Goal: Information Seeking & Learning: Find specific fact

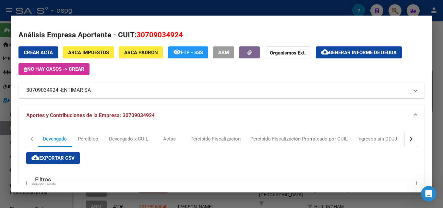
scroll to position [62, 0]
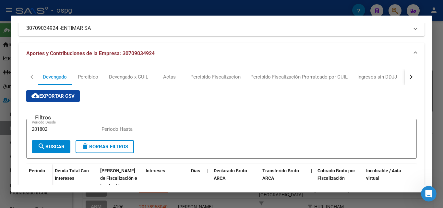
click at [437, 92] on div at bounding box center [221, 104] width 443 height 208
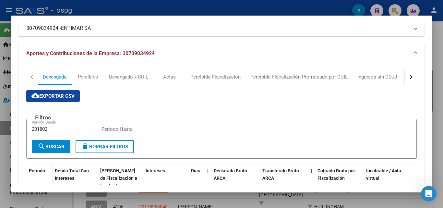
click at [437, 92] on div at bounding box center [221, 104] width 443 height 208
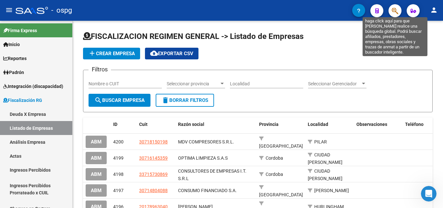
click at [396, 9] on icon "button" at bounding box center [395, 10] width 6 height 7
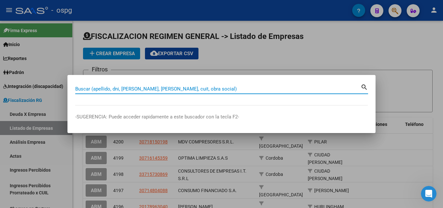
drag, startPoint x: 194, startPoint y: 90, endPoint x: 193, endPoint y: 86, distance: 4.6
click at [194, 89] on input "Buscar (apellido, dni, [PERSON_NAME], [PERSON_NAME], cuit, obra social)" at bounding box center [217, 89] width 285 height 6
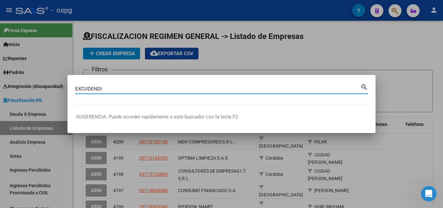
type input "EXCUDENDI"
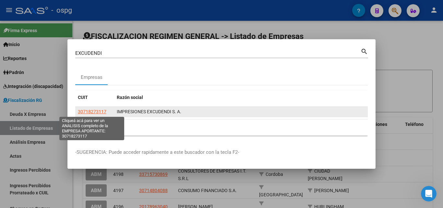
click at [97, 111] on span "30718273117" at bounding box center [92, 111] width 29 height 5
type textarea "30718273117"
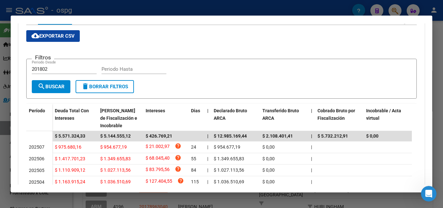
scroll to position [162, 0]
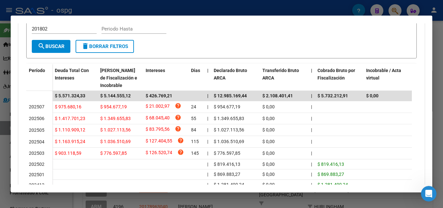
click at [0, 141] on div at bounding box center [221, 104] width 443 height 208
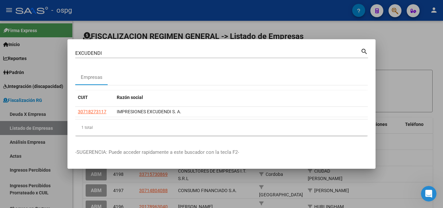
click at [409, 71] on div at bounding box center [221, 104] width 443 height 208
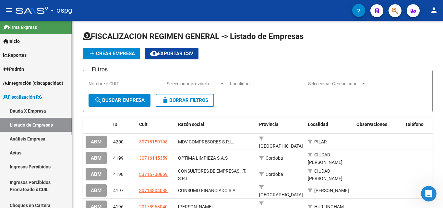
scroll to position [0, 0]
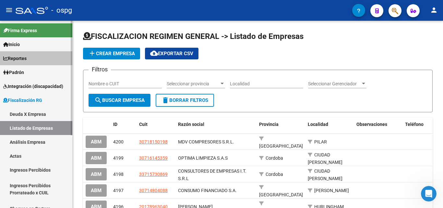
click at [20, 60] on span "Reportes" at bounding box center [14, 58] width 23 height 7
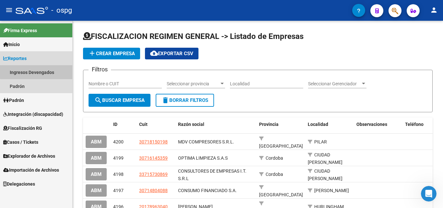
click at [44, 69] on link "Ingresos Devengados" at bounding box center [36, 72] width 72 height 14
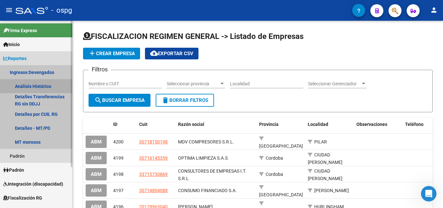
click at [42, 84] on link "Análisis Histórico" at bounding box center [36, 86] width 72 height 14
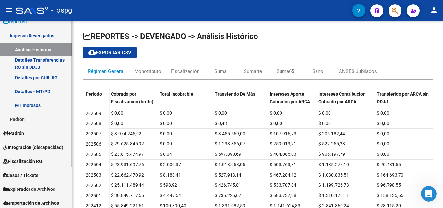
scroll to position [53, 0]
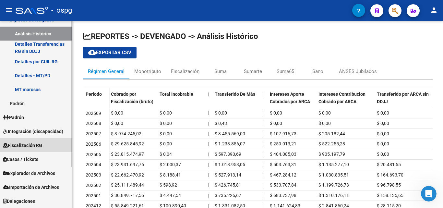
click at [30, 144] on span "Fiscalización RG" at bounding box center [22, 145] width 39 height 7
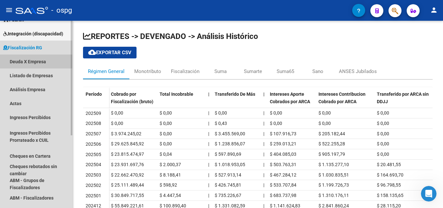
click at [36, 61] on link "Deuda X Empresa" at bounding box center [36, 61] width 72 height 14
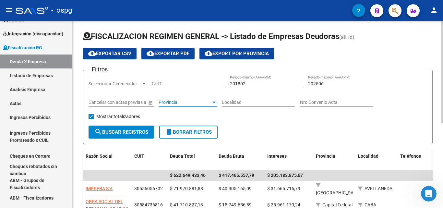
click at [213, 104] on div at bounding box center [214, 102] width 6 height 5
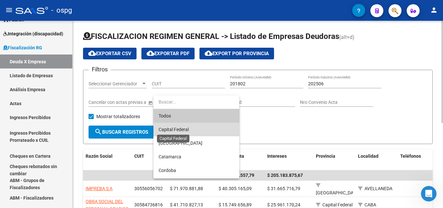
click at [185, 128] on span "Capital Federal" at bounding box center [174, 129] width 30 height 5
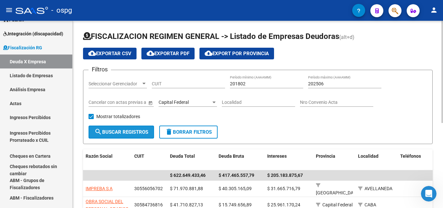
click at [139, 132] on span "search Buscar Registros" at bounding box center [121, 132] width 54 height 6
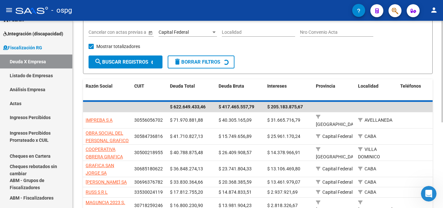
scroll to position [144, 0]
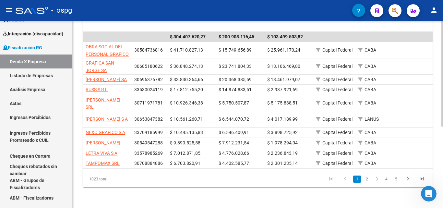
click at [394, 181] on link "5" at bounding box center [396, 178] width 8 height 7
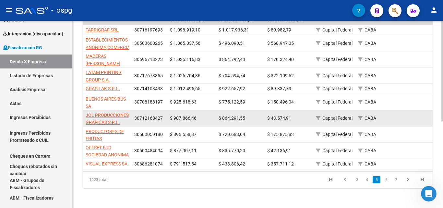
scroll to position [161, 0]
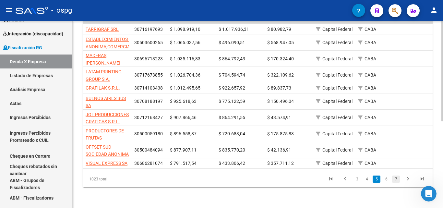
click at [395, 178] on link "7" at bounding box center [396, 178] width 8 height 7
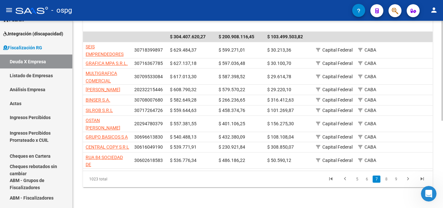
scroll to position [156, 0]
click at [385, 180] on link "8" at bounding box center [386, 178] width 8 height 7
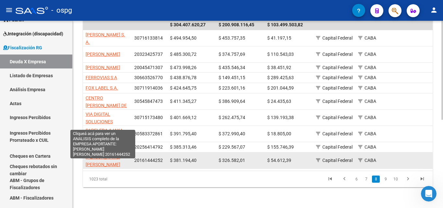
click at [108, 165] on span "[PERSON_NAME] [PERSON_NAME]" at bounding box center [103, 160] width 35 height 13
type textarea "20161444252"
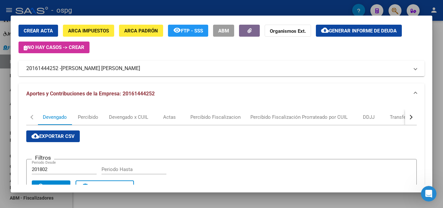
scroll to position [0, 0]
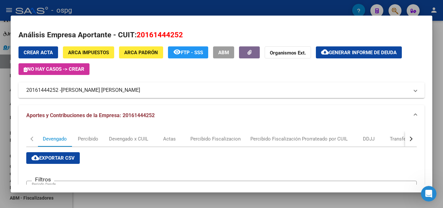
click at [439, 65] on div at bounding box center [221, 104] width 443 height 208
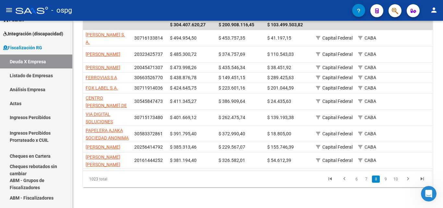
click at [439, 65] on div "FISCALIZACION REGIMEN GENERAL -> Listado de Empresas Deudoras (alt+d) cloud_dow…" at bounding box center [258, 39] width 370 height 338
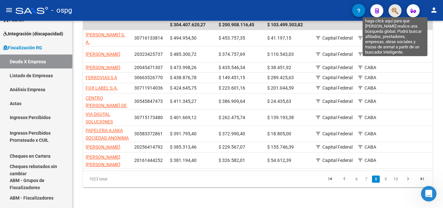
click at [392, 12] on icon "button" at bounding box center [395, 10] width 6 height 7
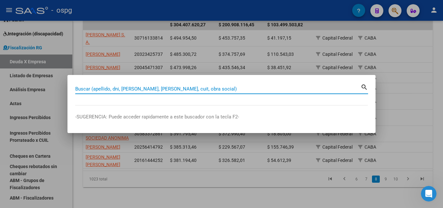
click at [204, 89] on input "Buscar (apellido, dni, [PERSON_NAME], [PERSON_NAME], cuit, obra social)" at bounding box center [217, 89] width 285 height 6
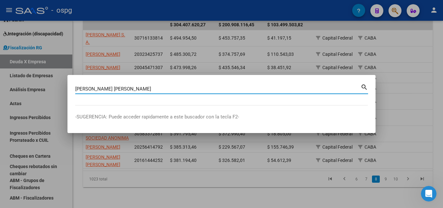
type input "[PERSON_NAME] [PERSON_NAME]"
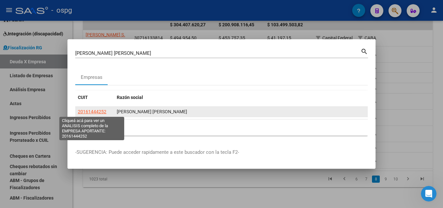
click at [96, 113] on span "20161444252" at bounding box center [92, 111] width 29 height 5
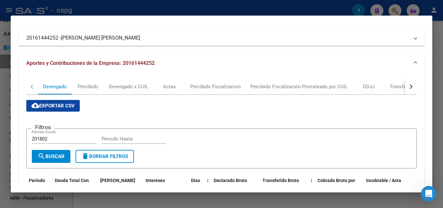
scroll to position [39, 0]
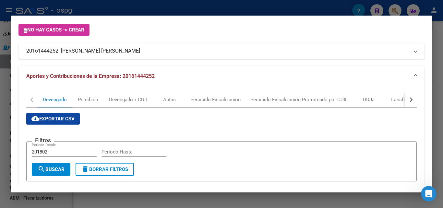
click at [0, 124] on div at bounding box center [221, 104] width 443 height 208
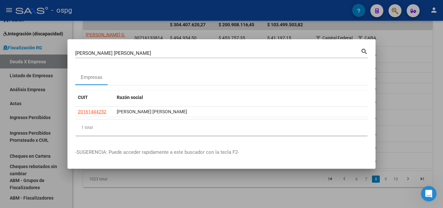
click at [397, 67] on div at bounding box center [221, 104] width 443 height 208
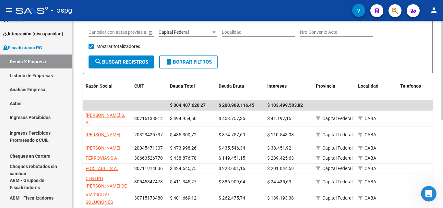
scroll to position [167, 0]
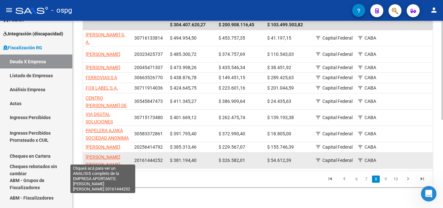
click at [109, 154] on span "[PERSON_NAME] [PERSON_NAME]" at bounding box center [103, 160] width 35 height 13
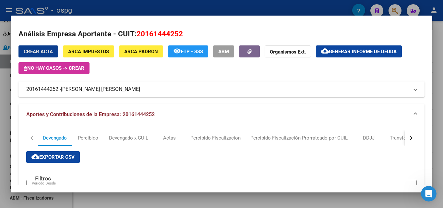
scroll to position [0, 0]
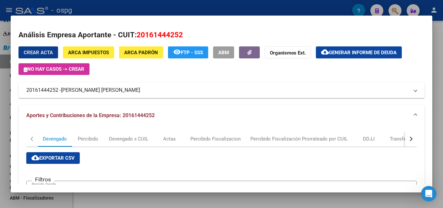
click at [361, 49] on button "cloud_download Generar informe de deuda" at bounding box center [359, 52] width 86 height 12
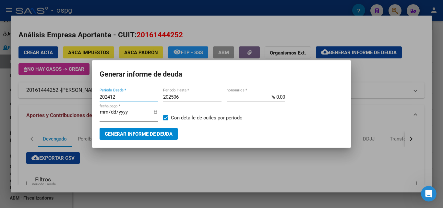
drag, startPoint x: 65, startPoint y: 94, endPoint x: 21, endPoint y: 98, distance: 43.6
click at [21, 97] on div "Análisis Empresa Aportante - CUIT: 20161444252 Crear Acta ARCA Impuestos ARCA P…" at bounding box center [221, 104] width 443 height 208
type input "202506"
drag, startPoint x: 190, startPoint y: 96, endPoint x: 172, endPoint y: 99, distance: 19.1
click at [189, 96] on input "202506" at bounding box center [192, 97] width 58 height 6
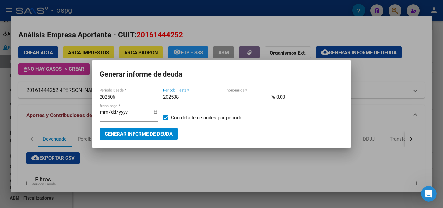
type input "202508"
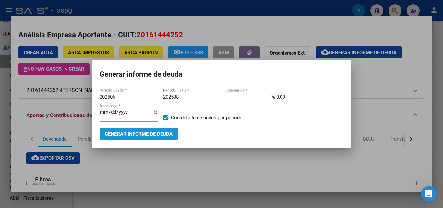
click at [155, 135] on span "Generar informe de deuda" at bounding box center [139, 134] width 68 height 6
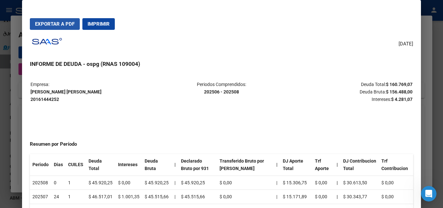
click at [66, 25] on span "Exportar a PDF" at bounding box center [55, 24] width 40 height 6
drag, startPoint x: 62, startPoint y: 100, endPoint x: 31, endPoint y: 101, distance: 30.8
click at [30, 101] on mat-dialog-content "Empresa: [PERSON_NAME] [PERSON_NAME] 20161444252 Periodos Comprendidos: 202506 …" at bounding box center [221, 149] width 399 height 150
drag, startPoint x: 81, startPoint y: 105, endPoint x: 59, endPoint y: 105, distance: 22.4
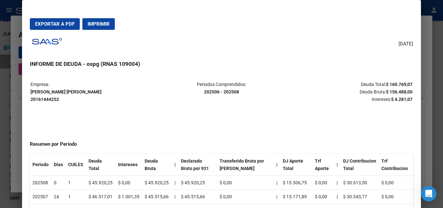
drag, startPoint x: 60, startPoint y: 100, endPoint x: 23, endPoint y: 102, distance: 37.7
click at [23, 102] on mat-dialog-content "Empresa: [PERSON_NAME] [PERSON_NAME] 20161444252 Periodos Comprendidos: 202506 …" at bounding box center [221, 149] width 399 height 150
click at [26, 101] on mat-dialog-content "Empresa: [PERSON_NAME] [PERSON_NAME] 20161444252 Periodos Comprendidos: 202506 …" at bounding box center [221, 149] width 399 height 150
drag, startPoint x: 31, startPoint y: 99, endPoint x: 54, endPoint y: 100, distance: 22.7
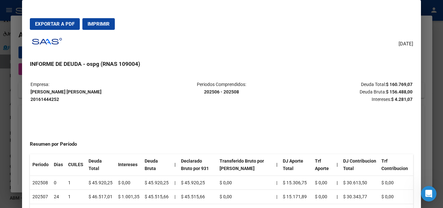
click at [58, 100] on strong "[PERSON_NAME] [PERSON_NAME] 20161444252" at bounding box center [65, 95] width 71 height 13
copy strong "20161444252"
click at [3, 138] on div at bounding box center [221, 104] width 443 height 208
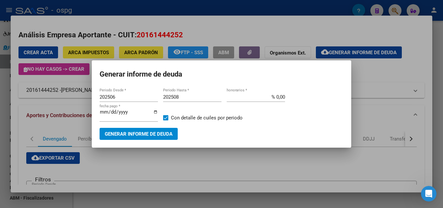
click at [17, 140] on div at bounding box center [221, 104] width 443 height 208
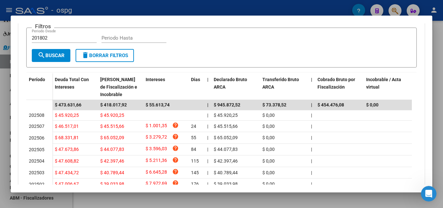
scroll to position [195, 0]
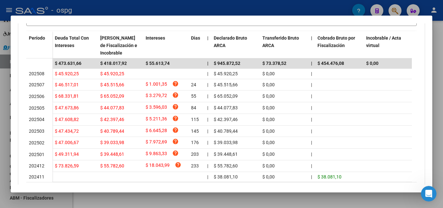
click at [0, 135] on div at bounding box center [221, 104] width 443 height 208
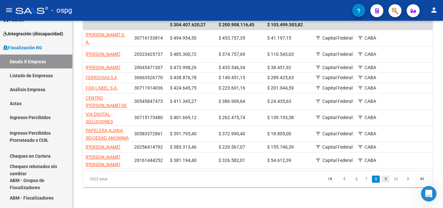
click at [386, 178] on link "9" at bounding box center [386, 178] width 8 height 7
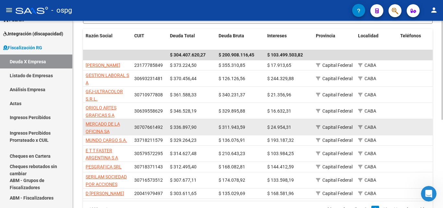
scroll to position [167, 0]
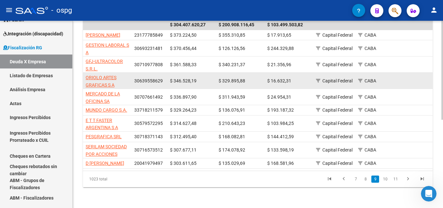
click at [107, 74] on app-link-go-to "ORIOLO ARTES GRAFICAS S A" at bounding box center [107, 81] width 43 height 15
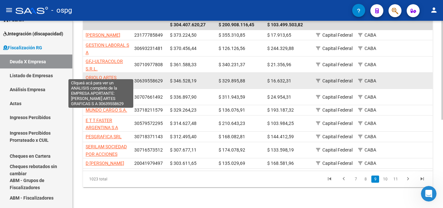
click at [106, 75] on span "ORIOLO ARTES GRAFICAS S A" at bounding box center [101, 81] width 31 height 13
type textarea "30639558629"
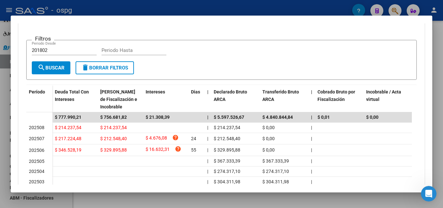
scroll to position [176, 0]
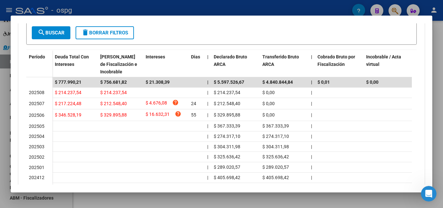
click at [0, 148] on div at bounding box center [221, 104] width 443 height 208
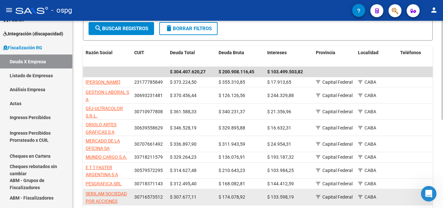
scroll to position [102, 0]
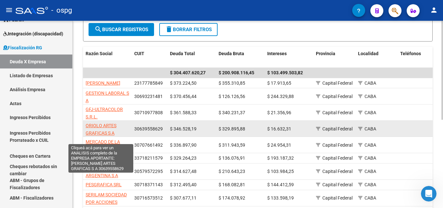
click at [105, 132] on span "ORIOLO ARTES GRAFICAS S A" at bounding box center [101, 129] width 31 height 13
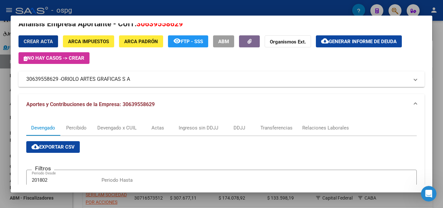
scroll to position [0, 0]
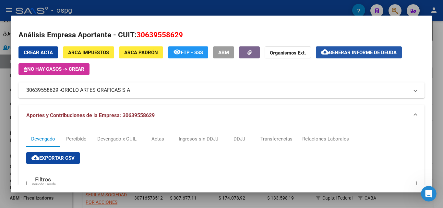
click at [337, 57] on button "cloud_download Generar informe de deuda" at bounding box center [359, 52] width 86 height 12
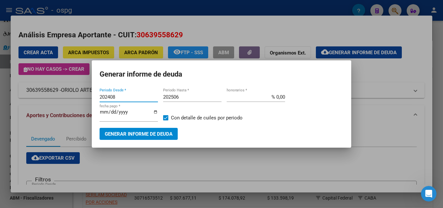
drag, startPoint x: 123, startPoint y: 95, endPoint x: 56, endPoint y: 93, distance: 66.9
click at [56, 93] on div "Análisis Empresa Aportante - CUIT: 30639558629 Crear Acta ARCA Impuestos ARCA P…" at bounding box center [221, 104] width 443 height 208
type input "202506"
click at [187, 96] on input "202506" at bounding box center [192, 97] width 58 height 6
type input "202508"
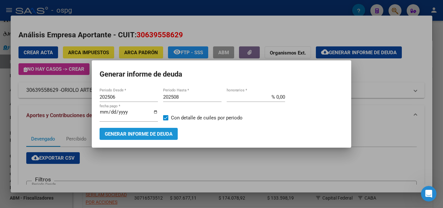
click at [157, 137] on span "Generar informe de deuda" at bounding box center [139, 134] width 68 height 6
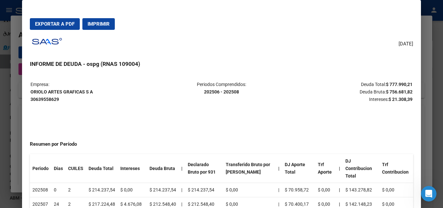
click at [60, 22] on span "Exportar a PDF" at bounding box center [55, 24] width 40 height 6
click at [3, 114] on div at bounding box center [221, 104] width 443 height 208
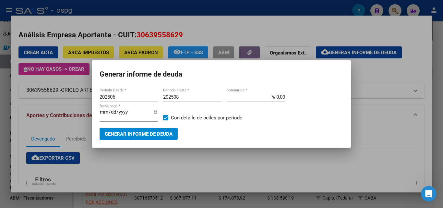
click at [2, 114] on div at bounding box center [221, 104] width 443 height 208
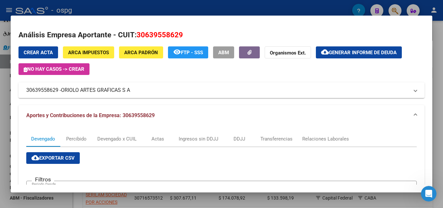
click at [2, 113] on div at bounding box center [221, 104] width 443 height 208
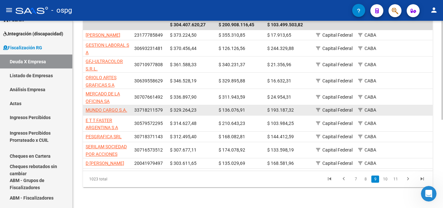
scroll to position [167, 0]
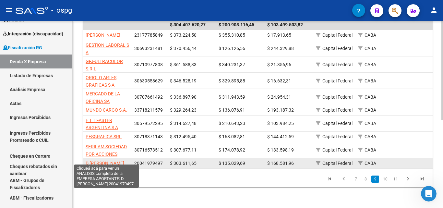
click at [116, 161] on span "D [PERSON_NAME]" at bounding box center [105, 163] width 39 height 5
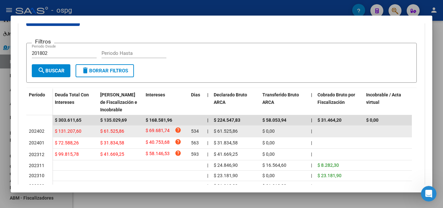
scroll to position [143, 0]
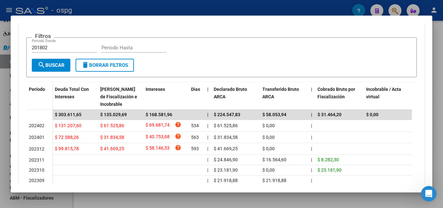
click at [0, 145] on div at bounding box center [221, 104] width 443 height 208
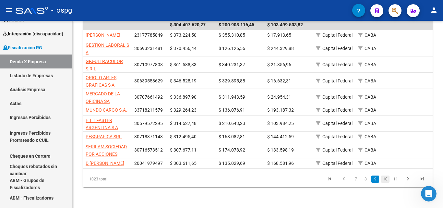
click at [385, 179] on link "10" at bounding box center [385, 178] width 8 height 7
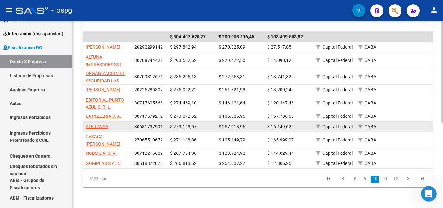
scroll to position [123, 0]
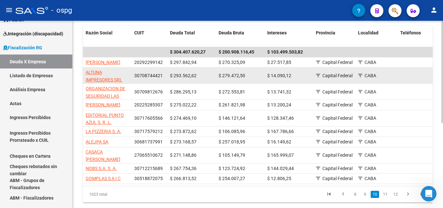
click at [104, 81] on app-link-go-to "ALTUNA IMPRESORES SRL" at bounding box center [107, 76] width 43 height 15
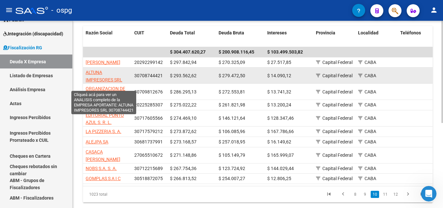
click at [94, 82] on span "ALTUNA IMPRESORES SRL" at bounding box center [104, 76] width 37 height 13
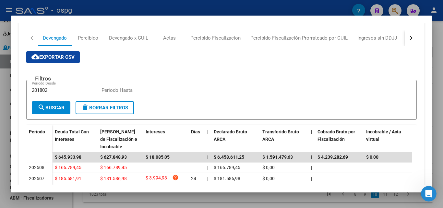
scroll to position [97, 0]
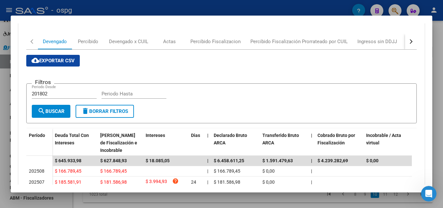
click at [408, 41] on div "button" at bounding box center [410, 41] width 5 height 5
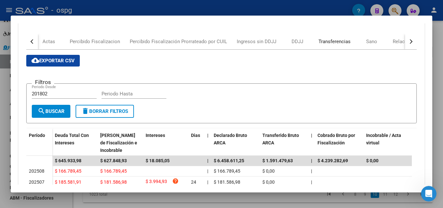
click at [338, 42] on div "Transferencias" at bounding box center [334, 41] width 32 height 7
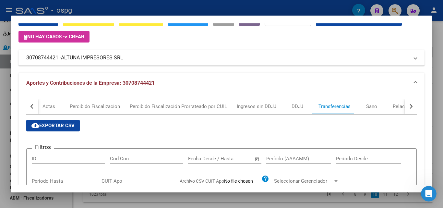
scroll to position [0, 0]
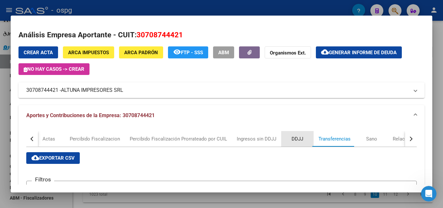
drag, startPoint x: 297, startPoint y: 140, endPoint x: 289, endPoint y: 140, distance: 7.5
click at [296, 140] on div "DDJJ" at bounding box center [298, 138] width 12 height 7
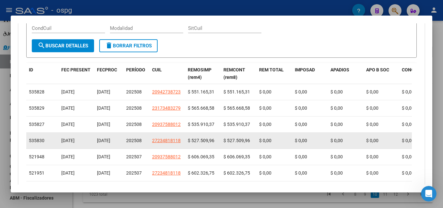
scroll to position [202, 0]
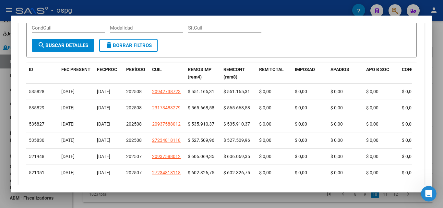
click at [0, 148] on div at bounding box center [221, 104] width 443 height 208
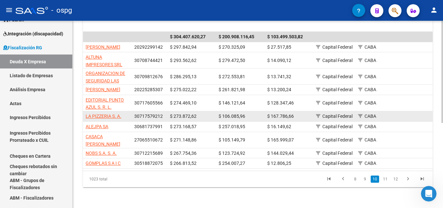
scroll to position [156, 0]
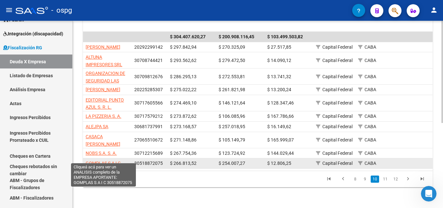
click at [102, 161] on span "GOMPLAS S A I C" at bounding box center [103, 163] width 35 height 5
type textarea "30518872075"
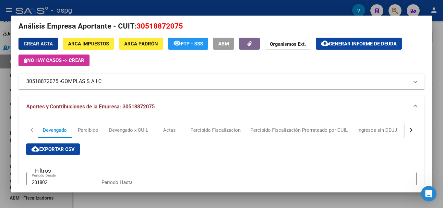
scroll to position [0, 0]
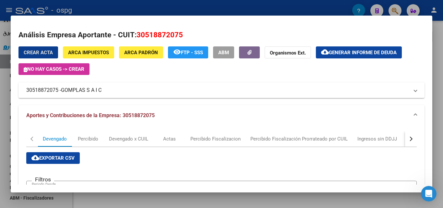
click at [342, 56] on button "cloud_download Generar informe de deuda" at bounding box center [359, 52] width 86 height 12
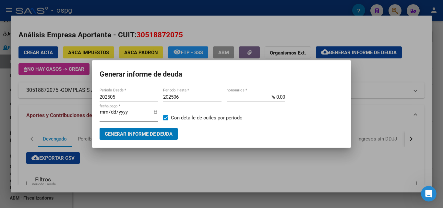
click at [132, 96] on input "202505" at bounding box center [129, 97] width 58 height 6
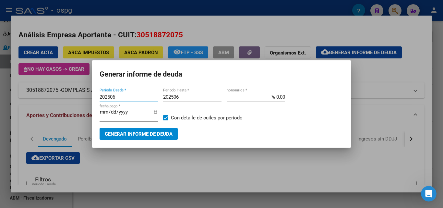
type input "202506"
click at [184, 97] on input "202506" at bounding box center [192, 97] width 58 height 6
type input "202508"
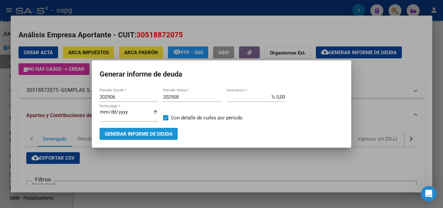
click at [161, 137] on span "Generar informe de deuda" at bounding box center [139, 134] width 68 height 6
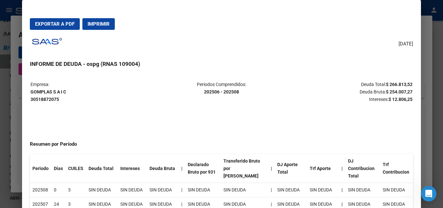
click at [59, 18] on button "Exportar a PDF" at bounding box center [55, 24] width 50 height 12
click at [6, 140] on div at bounding box center [221, 104] width 443 height 208
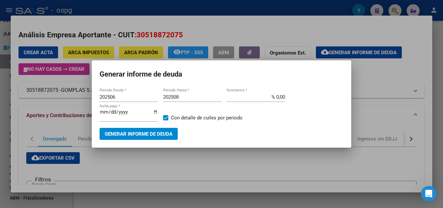
click at [6, 140] on div at bounding box center [221, 104] width 443 height 208
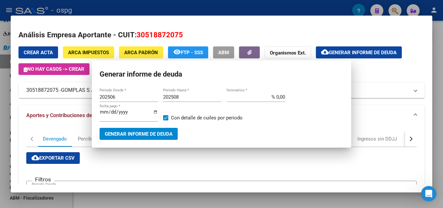
click at [6, 140] on div at bounding box center [221, 104] width 443 height 208
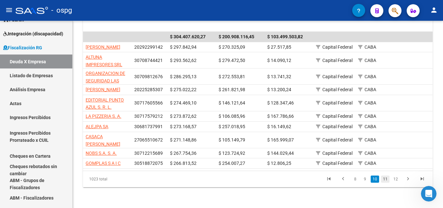
click at [386, 180] on link "11" at bounding box center [385, 178] width 8 height 7
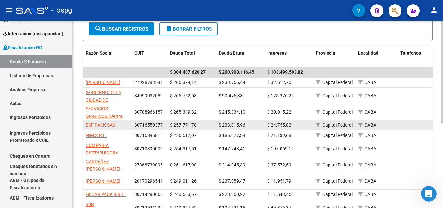
scroll to position [123, 0]
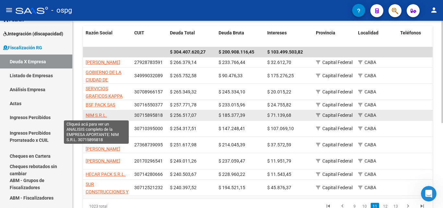
click at [92, 113] on span "NIM S.R.L." at bounding box center [96, 115] width 21 height 5
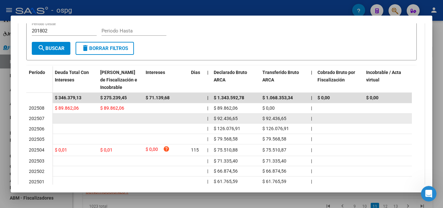
scroll to position [162, 0]
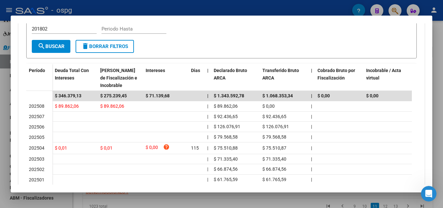
click at [1, 140] on div at bounding box center [221, 104] width 443 height 208
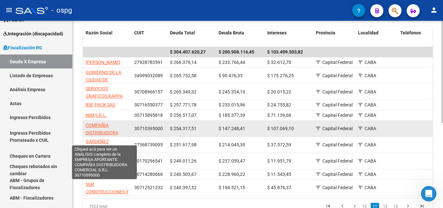
click at [96, 131] on span "COMPAÑIA DISTRIBUIDORA COMERCIAL S.R.L." at bounding box center [105, 133] width 38 height 20
type textarea "30710395000"
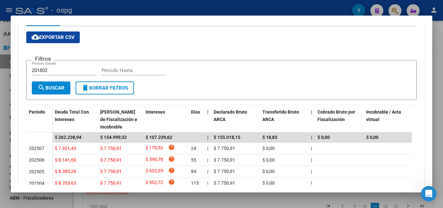
scroll to position [130, 0]
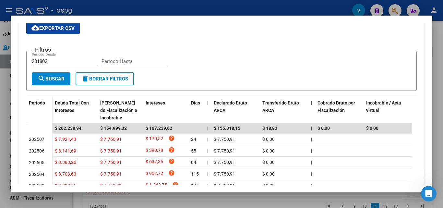
click at [0, 150] on div at bounding box center [221, 104] width 443 height 208
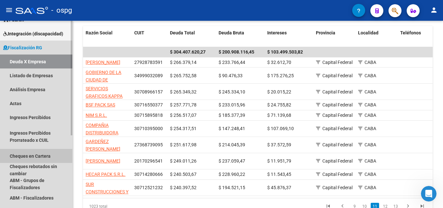
click at [0, 149] on link "Cheques en Cartera" at bounding box center [36, 156] width 72 height 14
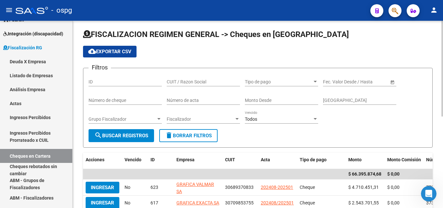
scroll to position [123, 0]
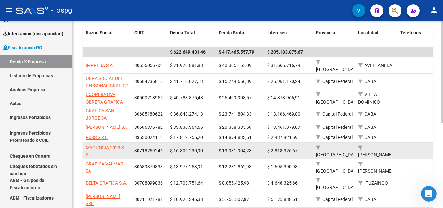
scroll to position [156, 0]
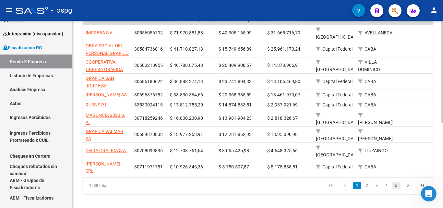
click at [396, 182] on link "5" at bounding box center [396, 185] width 8 height 7
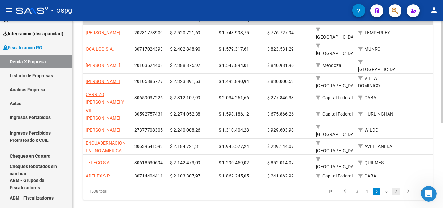
click at [397, 188] on link "7" at bounding box center [396, 191] width 8 height 7
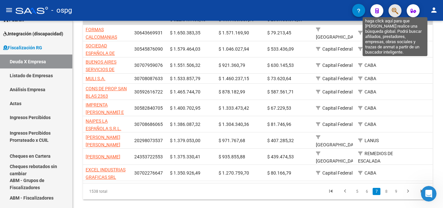
click at [393, 11] on icon "button" at bounding box center [395, 10] width 6 height 7
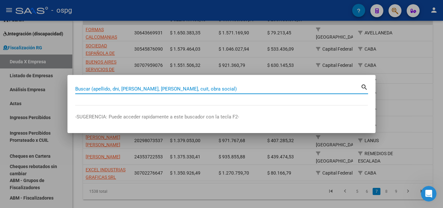
click at [161, 88] on input "Buscar (apellido, dni, [PERSON_NAME], [PERSON_NAME], cuit, obra social)" at bounding box center [217, 89] width 285 height 6
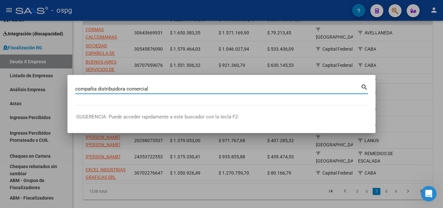
type input "compañia distribuidora comercial"
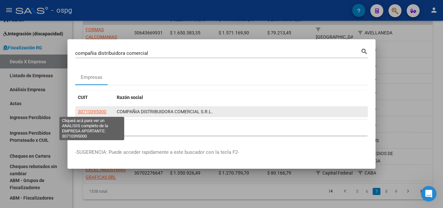
click at [101, 110] on span "30710395000" at bounding box center [92, 111] width 29 height 5
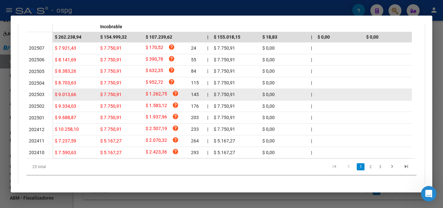
scroll to position [227, 0]
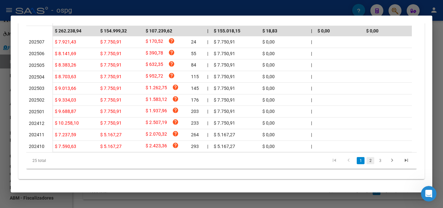
click at [366, 164] on link "2" at bounding box center [370, 160] width 8 height 7
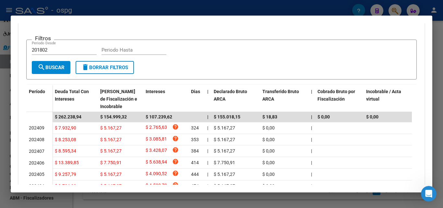
scroll to position [237, 0]
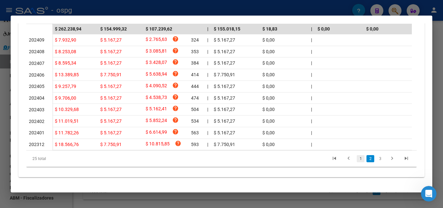
click at [357, 160] on link "1" at bounding box center [361, 158] width 8 height 7
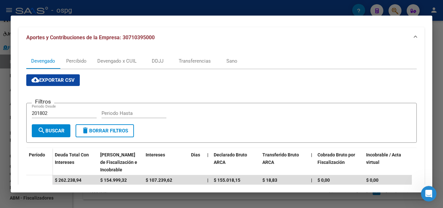
scroll to position [42, 0]
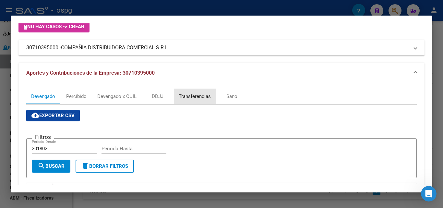
click at [198, 98] on div "Transferencias" at bounding box center [195, 96] width 32 height 7
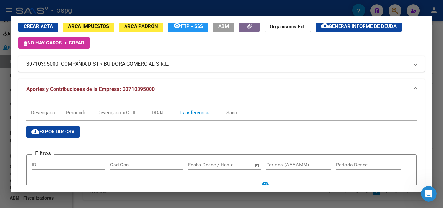
scroll to position [65, 0]
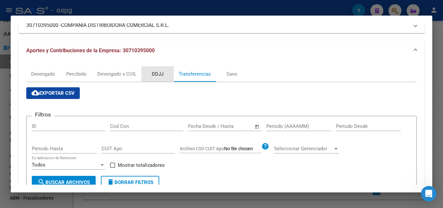
click at [161, 76] on div "DDJJ" at bounding box center [158, 73] width 12 height 7
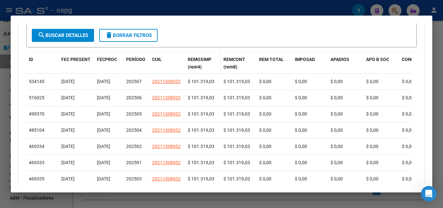
scroll to position [227, 0]
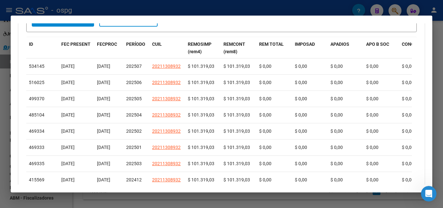
click at [0, 137] on div at bounding box center [221, 104] width 443 height 208
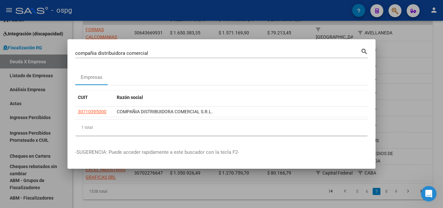
click at [0, 135] on div at bounding box center [221, 104] width 443 height 208
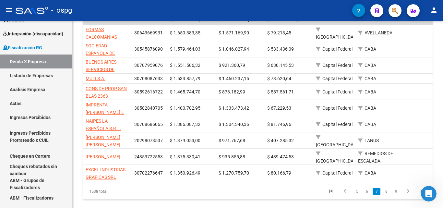
click at [386, 195] on link "8" at bounding box center [386, 191] width 8 height 7
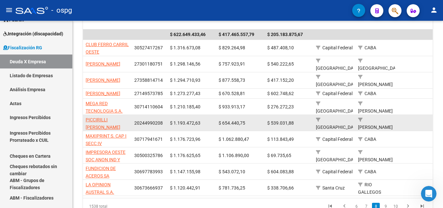
scroll to position [156, 0]
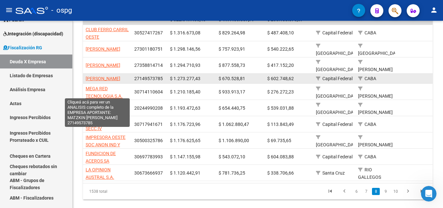
click at [94, 81] on span "[PERSON_NAME]" at bounding box center [103, 78] width 35 height 5
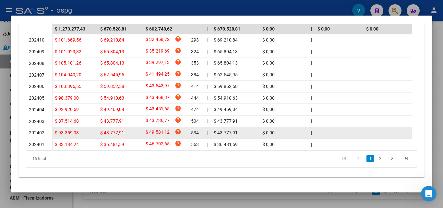
scroll to position [205, 0]
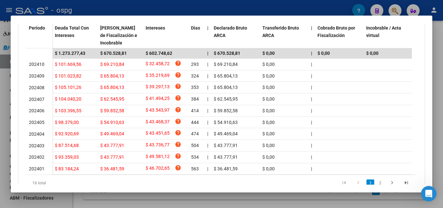
click at [0, 132] on div at bounding box center [221, 104] width 443 height 208
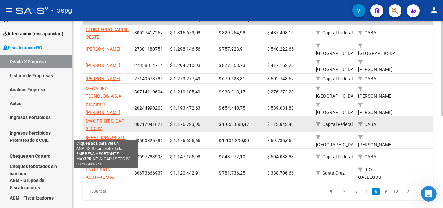
click at [98, 124] on span "MAXIPRINT S. CAP I SECC IV" at bounding box center [106, 124] width 41 height 13
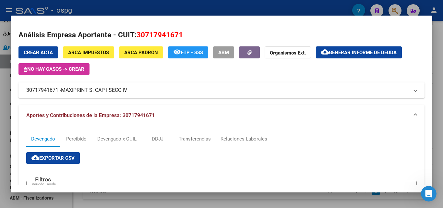
drag, startPoint x: 58, startPoint y: 92, endPoint x: 24, endPoint y: 92, distance: 34.1
click at [24, 92] on mat-expansion-panel-header "30717941671 - MAXIPRINT S. CAP I SECC IV" at bounding box center [221, 90] width 406 height 16
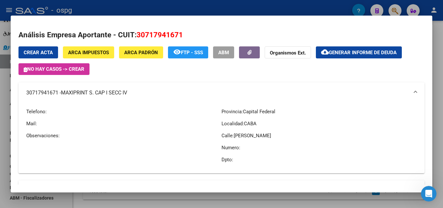
copy mat-panel-title "30717941671"
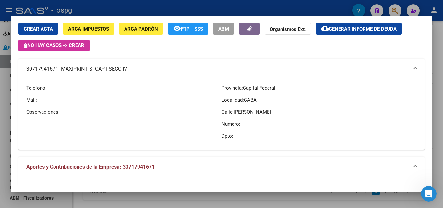
scroll to position [16, 0]
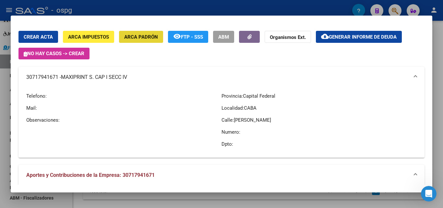
click at [148, 38] on span "ARCA Padrón" at bounding box center [141, 37] width 34 height 6
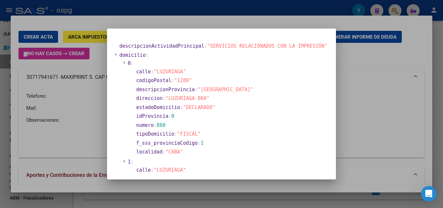
click at [81, 128] on div at bounding box center [221, 104] width 443 height 208
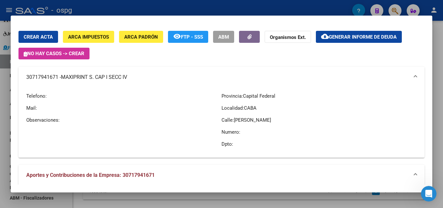
click at [0, 107] on div at bounding box center [221, 104] width 443 height 208
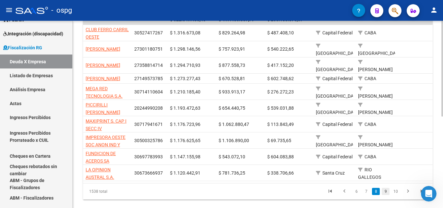
click at [388, 195] on link "9" at bounding box center [386, 191] width 8 height 7
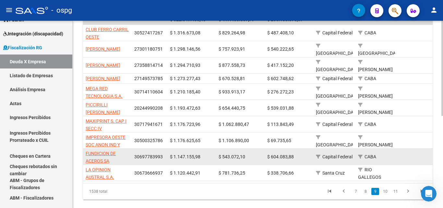
scroll to position [156, 0]
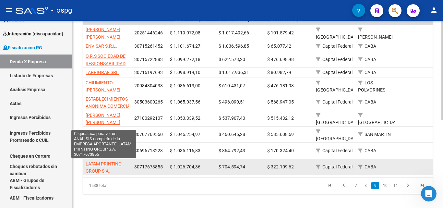
click at [102, 163] on span "LATAM PRINTING GROUP S.A." at bounding box center [104, 167] width 36 height 13
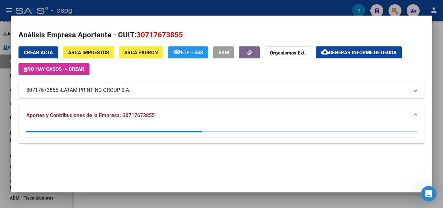
click at [137, 50] on span "ARCA Padrón" at bounding box center [141, 53] width 34 height 6
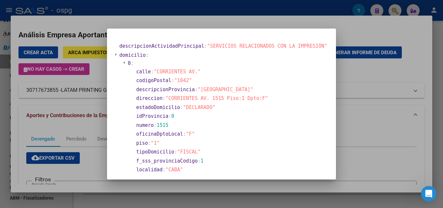
click at [0, 124] on div at bounding box center [221, 104] width 443 height 208
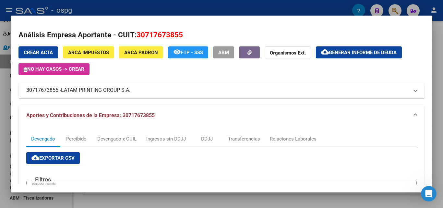
click at [0, 124] on div at bounding box center [221, 104] width 443 height 208
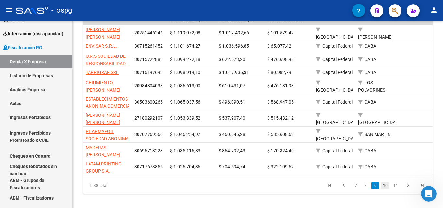
drag, startPoint x: 390, startPoint y: 191, endPoint x: 387, endPoint y: 192, distance: 3.6
click at [389, 191] on ul "7 8 9 10 11" at bounding box center [375, 185] width 107 height 11
click at [386, 189] on link "10" at bounding box center [385, 185] width 8 height 7
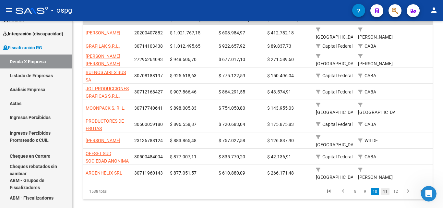
click at [389, 192] on link "11" at bounding box center [385, 191] width 8 height 7
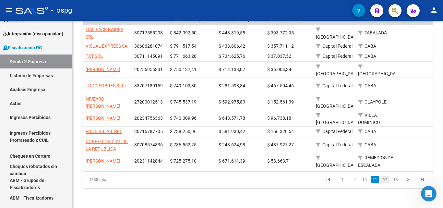
click at [386, 183] on link "12" at bounding box center [385, 179] width 8 height 7
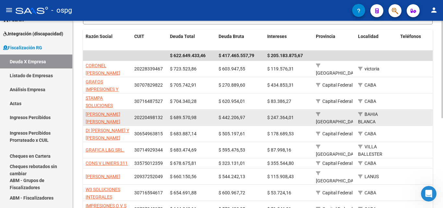
scroll to position [123, 0]
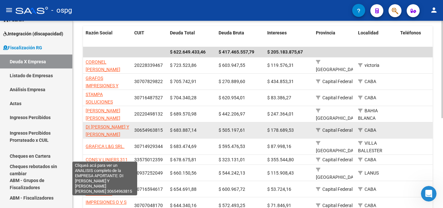
click at [103, 127] on span "DI [PERSON_NAME] Y [PERSON_NAME] [PERSON_NAME]" at bounding box center [107, 134] width 43 height 20
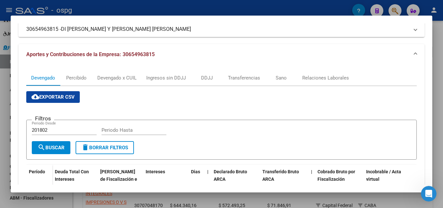
scroll to position [65, 0]
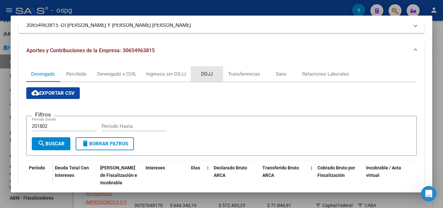
click at [209, 76] on div "DDJJ" at bounding box center [207, 73] width 12 height 7
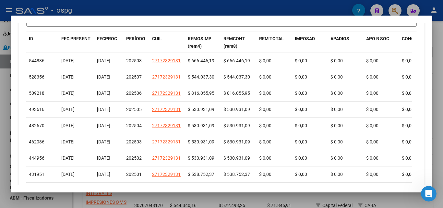
scroll to position [174, 0]
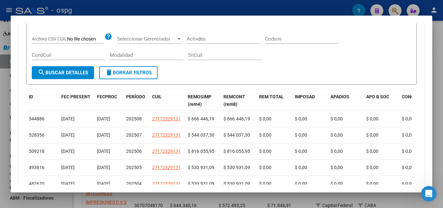
click at [0, 117] on div at bounding box center [221, 104] width 443 height 208
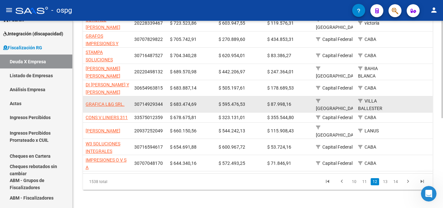
scroll to position [173, 0]
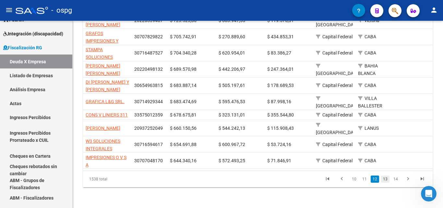
click at [385, 179] on link "13" at bounding box center [385, 178] width 8 height 7
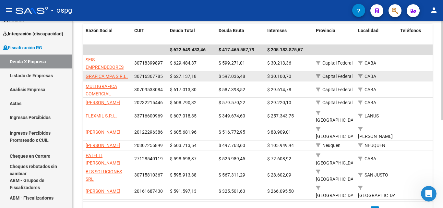
scroll to position [167, 0]
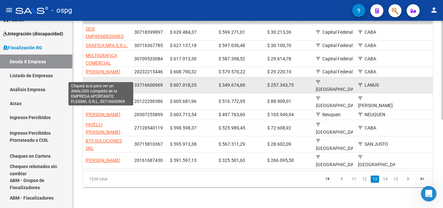
click at [101, 82] on span "FLEXMIL S.R.L." at bounding box center [101, 84] width 31 height 5
type textarea "33716600969"
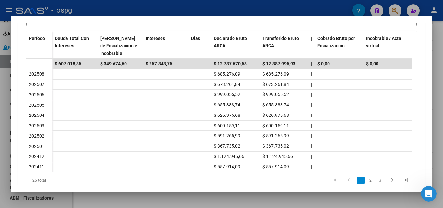
scroll to position [195, 0]
click at [0, 93] on div at bounding box center [221, 104] width 443 height 208
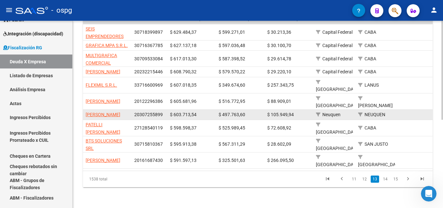
scroll to position [1, 0]
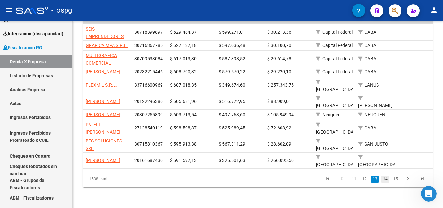
click at [384, 179] on link "14" at bounding box center [385, 178] width 8 height 7
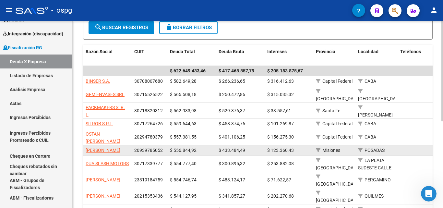
scroll to position [97, 0]
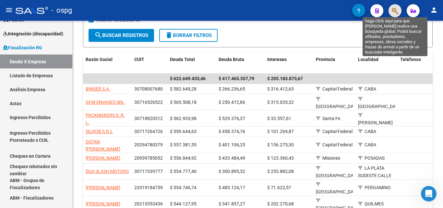
click at [392, 11] on icon "button" at bounding box center [395, 10] width 6 height 7
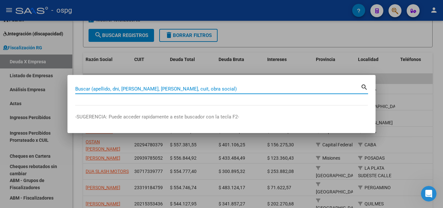
click at [197, 90] on input "Buscar (apellido, dni, [PERSON_NAME], [PERSON_NAME], cuit, obra social)" at bounding box center [217, 89] width 285 height 6
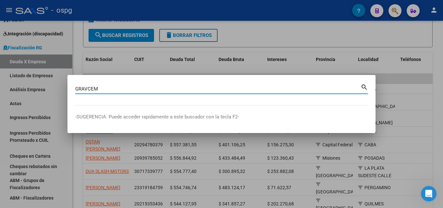
type input "GRAVCEM"
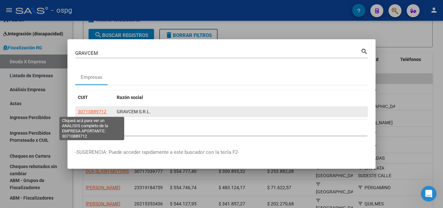
click at [92, 113] on span "30710889712" at bounding box center [92, 111] width 29 height 5
type textarea "30710889712"
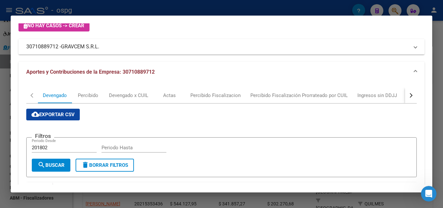
scroll to position [162, 0]
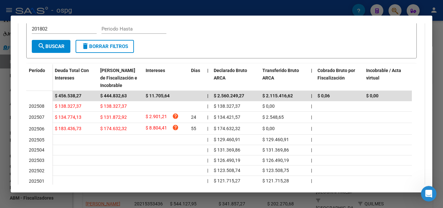
click at [0, 131] on div at bounding box center [221, 104] width 443 height 208
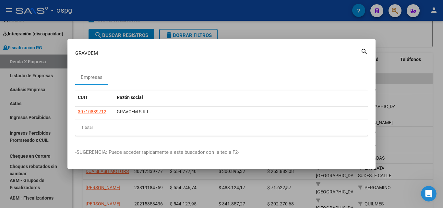
click at [264, 30] on div at bounding box center [221, 104] width 443 height 208
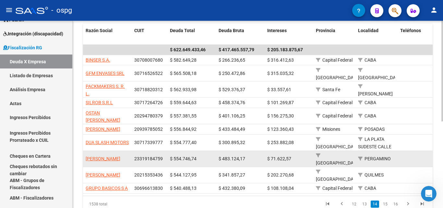
scroll to position [161, 0]
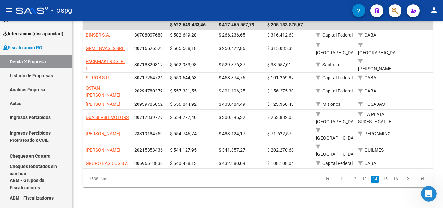
click at [385, 174] on li "15" at bounding box center [385, 178] width 10 height 11
click at [385, 178] on link "15" at bounding box center [385, 178] width 8 height 7
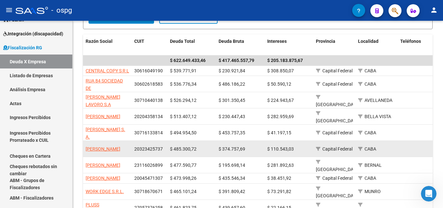
scroll to position [129, 0]
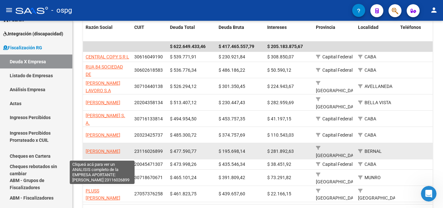
click at [102, 150] on span "[PERSON_NAME]" at bounding box center [103, 151] width 35 height 5
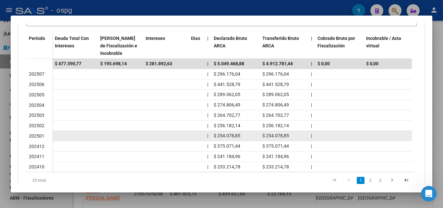
scroll to position [195, 0]
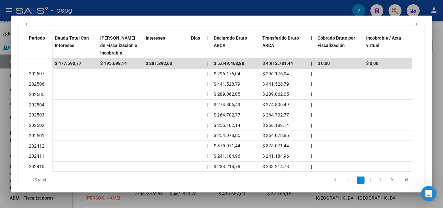
drag, startPoint x: 11, startPoint y: 134, endPoint x: 2, endPoint y: 129, distance: 10.3
click at [9, 133] on div "Análisis Empresa Aportante - CUIT: 23116026899 Crear Acta ARCA Impuestos ARCA P…" at bounding box center [221, 104] width 443 height 208
click at [1, 129] on div at bounding box center [221, 104] width 443 height 208
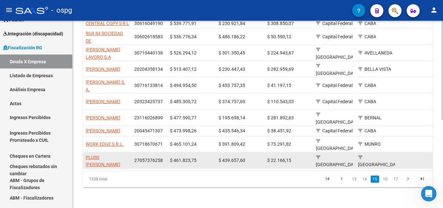
scroll to position [167, 0]
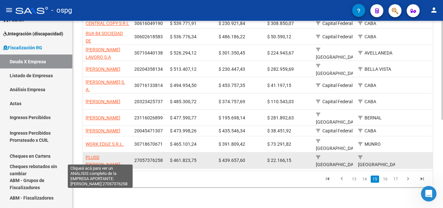
click at [107, 155] on span "PLUSS [PERSON_NAME]" at bounding box center [103, 161] width 35 height 13
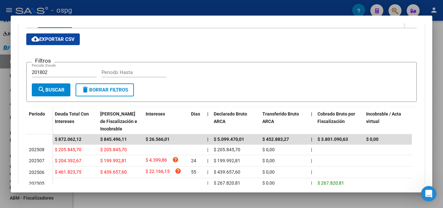
scroll to position [130, 0]
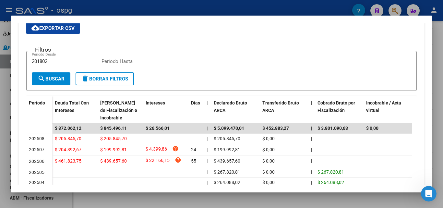
click at [0, 140] on div at bounding box center [221, 104] width 443 height 208
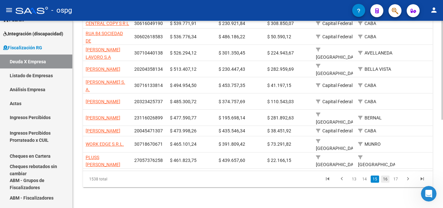
click at [386, 177] on link "16" at bounding box center [385, 178] width 8 height 7
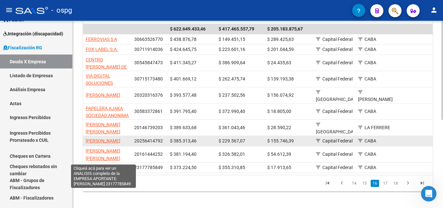
scroll to position [135, 0]
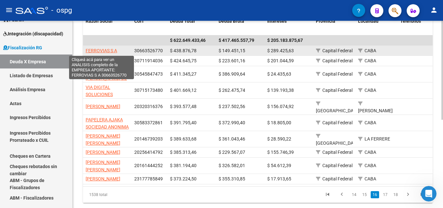
click at [97, 50] on span "FERROVIAS S A" at bounding box center [101, 50] width 31 height 5
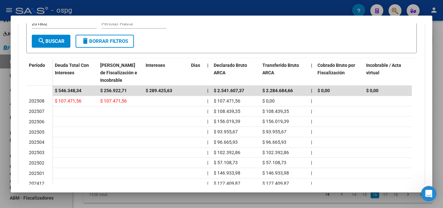
scroll to position [130, 0]
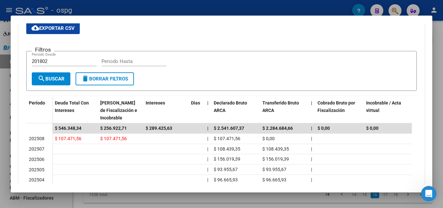
click at [0, 121] on div at bounding box center [221, 104] width 443 height 208
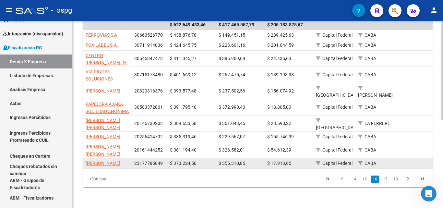
scroll to position [167, 0]
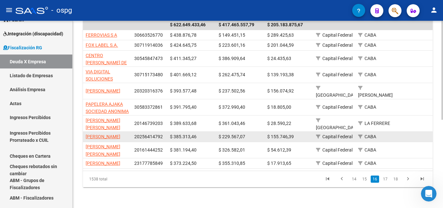
click at [105, 133] on app-link-go-to "[PERSON_NAME]" at bounding box center [103, 136] width 35 height 7
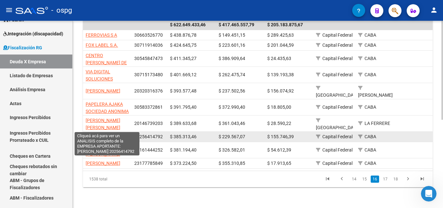
click at [102, 134] on span "[PERSON_NAME]" at bounding box center [103, 136] width 35 height 5
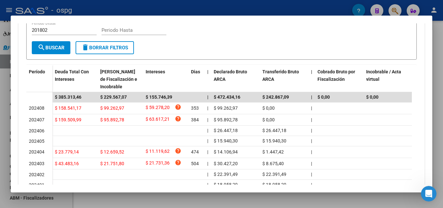
scroll to position [162, 0]
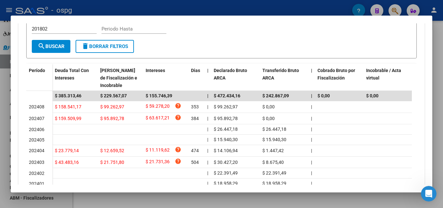
click at [0, 114] on div at bounding box center [221, 104] width 443 height 208
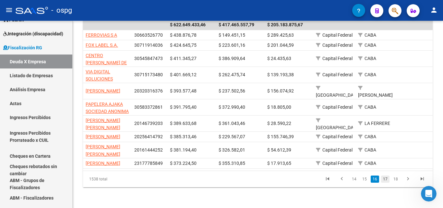
click at [386, 177] on link "17" at bounding box center [385, 178] width 8 height 7
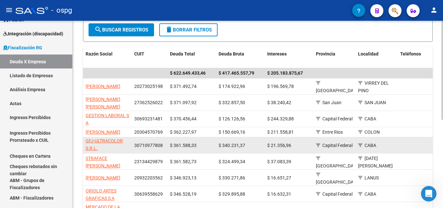
scroll to position [135, 0]
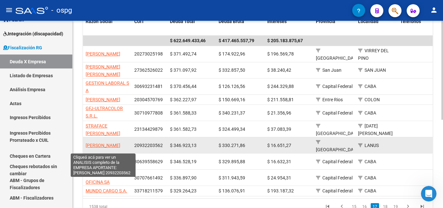
click at [100, 147] on span "[PERSON_NAME]" at bounding box center [103, 145] width 35 height 5
type textarea "20932203562"
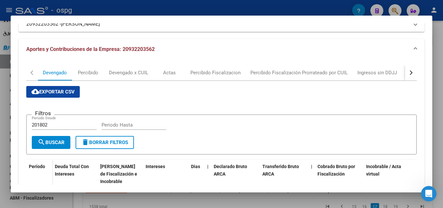
scroll to position [65, 0]
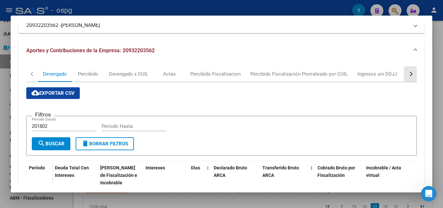
click at [408, 73] on div "button" at bounding box center [410, 74] width 5 height 5
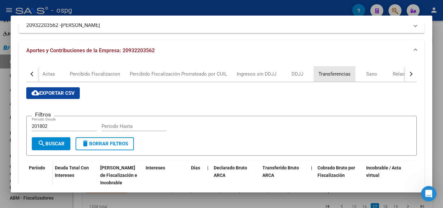
click at [329, 73] on div "Transferencias" at bounding box center [334, 73] width 32 height 7
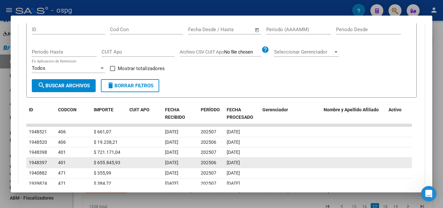
scroll to position [162, 0]
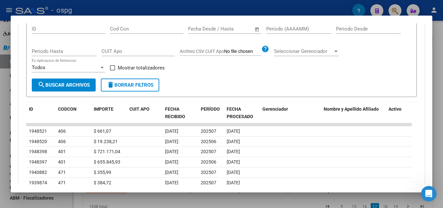
click at [0, 139] on div at bounding box center [221, 104] width 443 height 208
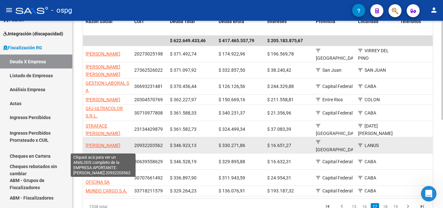
click at [105, 148] on span "[PERSON_NAME]" at bounding box center [103, 145] width 35 height 5
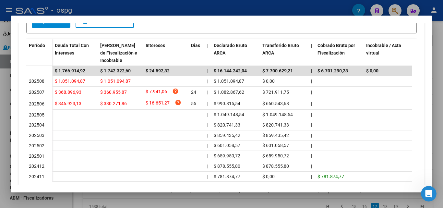
scroll to position [224, 0]
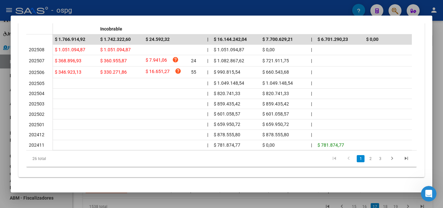
drag, startPoint x: 147, startPoint y: 145, endPoint x: 280, endPoint y: 152, distance: 133.5
click at [280, 152] on div "Período Deuda Total Con Intereses Deuda Bruta Neto de Fiscalización e Incobrabl…" at bounding box center [221, 87] width 390 height 160
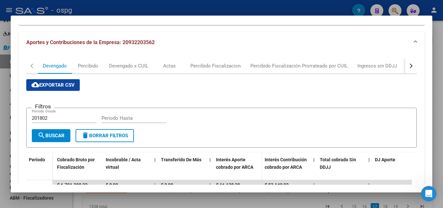
scroll to position [30, 0]
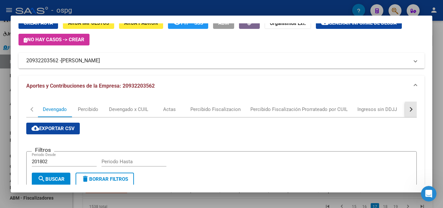
click at [405, 109] on button "button" at bounding box center [411, 110] width 12 height 16
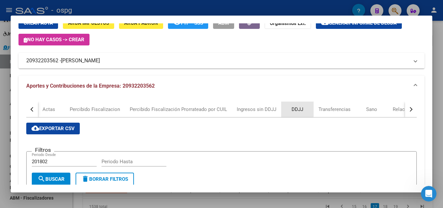
click at [292, 109] on div "DDJJ" at bounding box center [298, 109] width 12 height 7
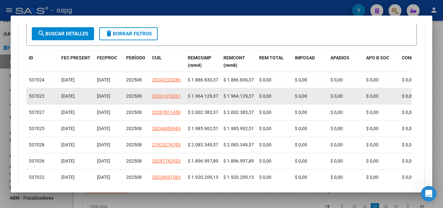
scroll to position [292, 0]
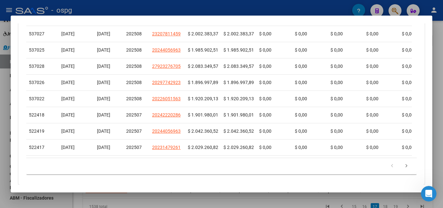
click at [0, 135] on div at bounding box center [221, 104] width 443 height 208
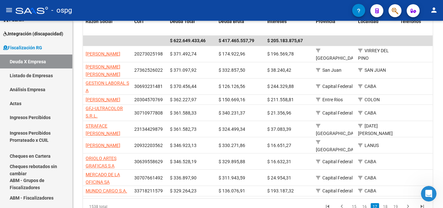
click at [0, 135] on link "Ingresos Percibidos Prorrateado x CUIL" at bounding box center [36, 136] width 72 height 25
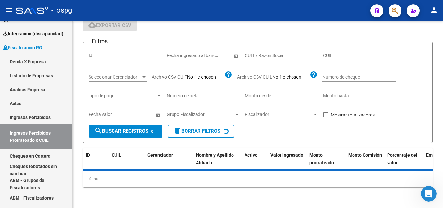
scroll to position [135, 0]
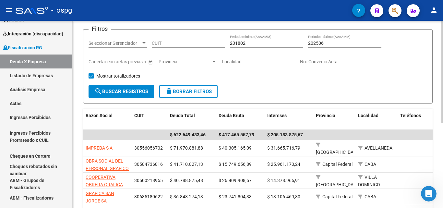
scroll to position [37, 0]
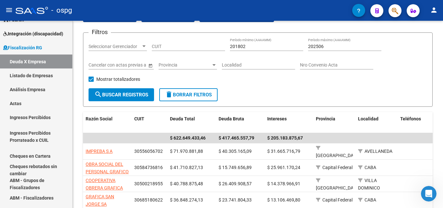
drag, startPoint x: 395, startPoint y: 7, endPoint x: 392, endPoint y: 11, distance: 5.0
click at [392, 11] on span "button" at bounding box center [395, 10] width 6 height 13
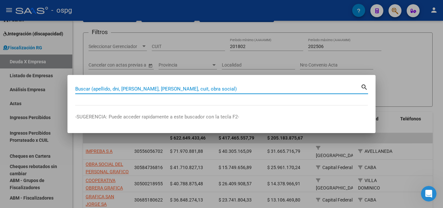
drag, startPoint x: 177, startPoint y: 91, endPoint x: 208, endPoint y: 88, distance: 31.3
click at [186, 91] on input "Buscar (apellido, dni, [PERSON_NAME], [PERSON_NAME], cuit, obra social)" at bounding box center [217, 89] width 285 height 6
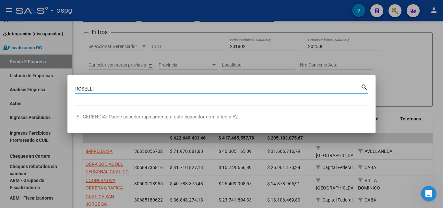
type input "ROSELLI"
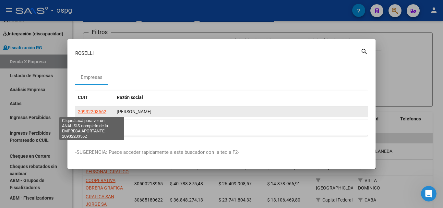
click at [100, 113] on span "20932203562" at bounding box center [92, 111] width 29 height 5
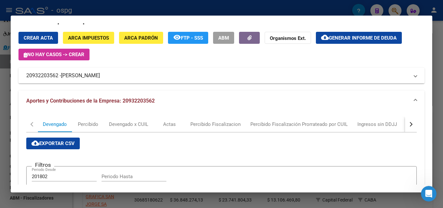
scroll to position [0, 0]
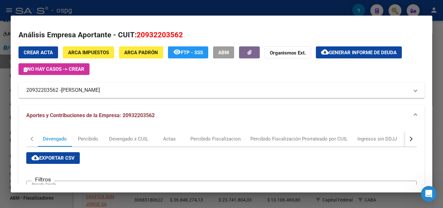
click at [343, 50] on span "Generar informe de deuda" at bounding box center [363, 53] width 68 height 6
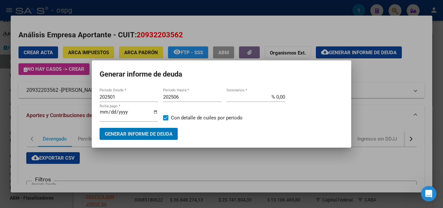
click at [126, 95] on input "202501" at bounding box center [129, 97] width 58 height 6
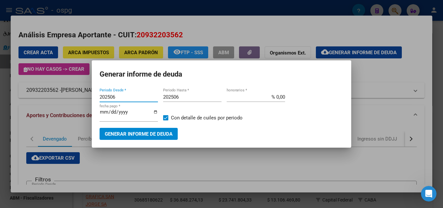
type input "202506"
click at [186, 97] on input "202506" at bounding box center [192, 97] width 58 height 6
type input "202508"
click at [133, 137] on span "Generar informe de deuda" at bounding box center [139, 134] width 68 height 6
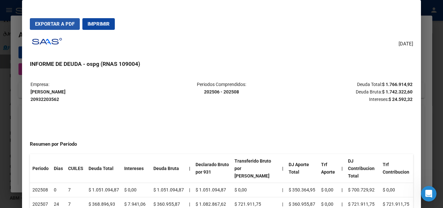
click at [46, 19] on button "Exportar a PDF" at bounding box center [55, 24] width 50 height 12
click at [0, 150] on div at bounding box center [221, 104] width 443 height 208
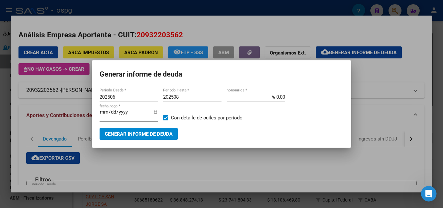
click at [0, 150] on div at bounding box center [221, 104] width 443 height 208
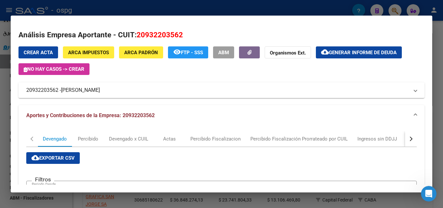
click at [0, 150] on div at bounding box center [221, 104] width 443 height 208
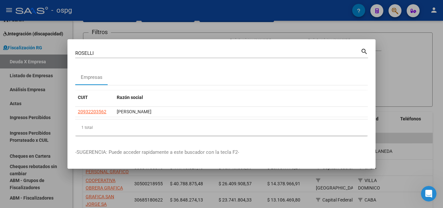
click at [4, 138] on div at bounding box center [221, 104] width 443 height 208
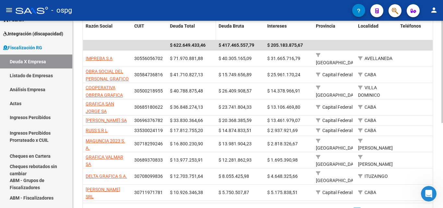
scroll to position [156, 0]
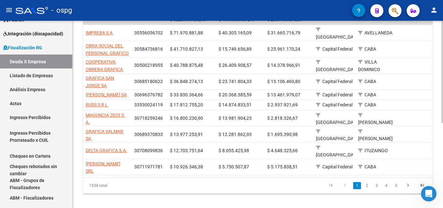
click at [397, 182] on link "5" at bounding box center [396, 185] width 8 height 7
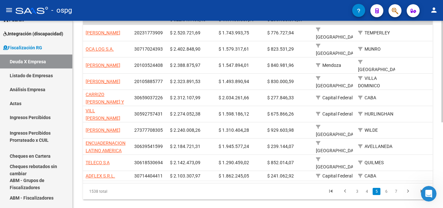
click at [397, 188] on link "7" at bounding box center [396, 191] width 8 height 7
click at [396, 178] on div "Razón Social CUIT Deuda Total Deuda Bruta Intereses Provincia Localidad Teléfon…" at bounding box center [258, 96] width 350 height 208
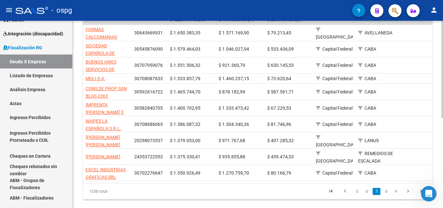
click at [396, 178] on datatable-body-cell "CABA" at bounding box center [376, 173] width 42 height 16
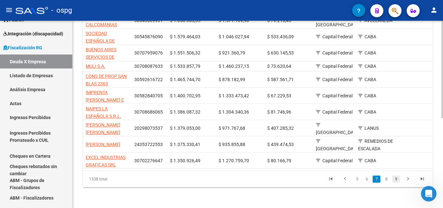
click at [396, 179] on link "9" at bounding box center [396, 178] width 8 height 7
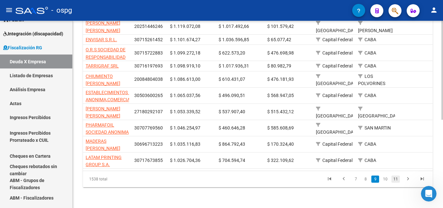
click at [396, 181] on link "11" at bounding box center [395, 178] width 8 height 7
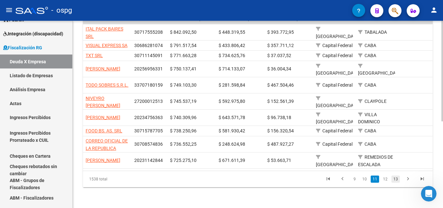
click at [396, 178] on link "13" at bounding box center [395, 178] width 8 height 7
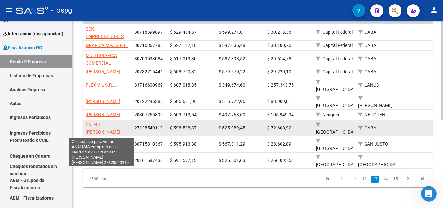
click at [98, 124] on span "PATELLI [PERSON_NAME]" at bounding box center [103, 128] width 35 height 13
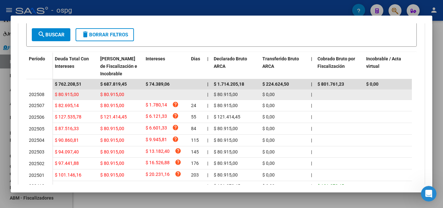
scroll to position [176, 0]
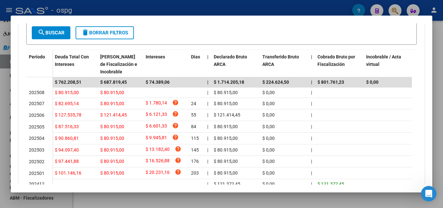
click at [1, 137] on div at bounding box center [221, 104] width 443 height 208
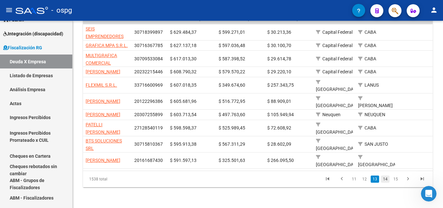
click at [385, 183] on link "14" at bounding box center [385, 178] width 8 height 7
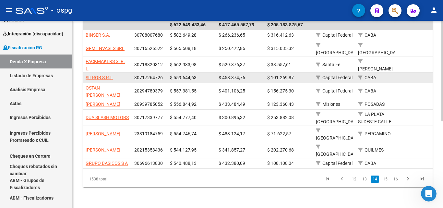
scroll to position [161, 0]
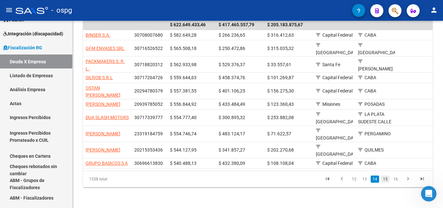
click at [387, 180] on link "15" at bounding box center [385, 178] width 8 height 7
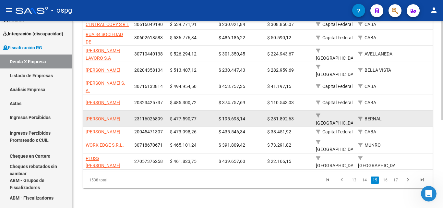
scroll to position [167, 0]
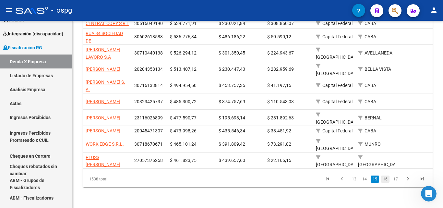
click at [387, 179] on link "16" at bounding box center [385, 178] width 8 height 7
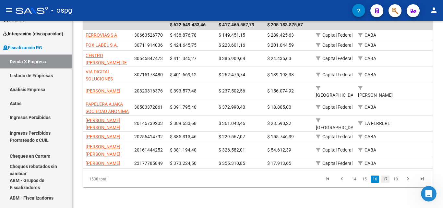
click at [388, 179] on link "17" at bounding box center [385, 178] width 8 height 7
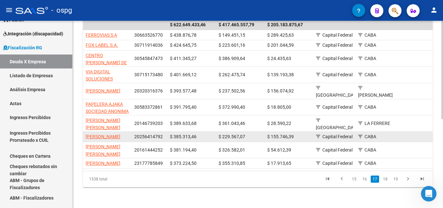
scroll to position [167, 0]
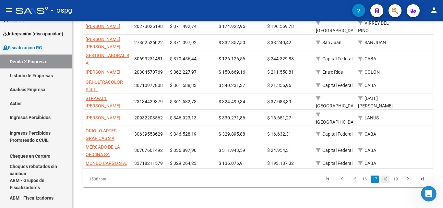
click at [388, 178] on link "18" at bounding box center [385, 178] width 8 height 7
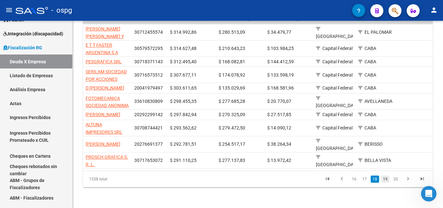
click at [386, 176] on link "19" at bounding box center [385, 178] width 8 height 7
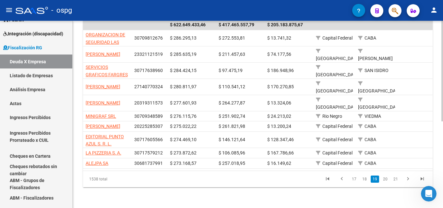
scroll to position [161, 0]
click at [386, 179] on link "20" at bounding box center [385, 178] width 8 height 7
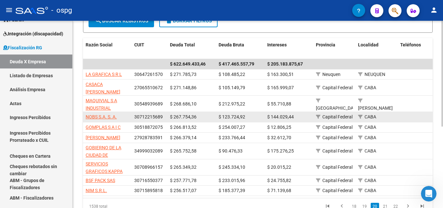
scroll to position [144, 0]
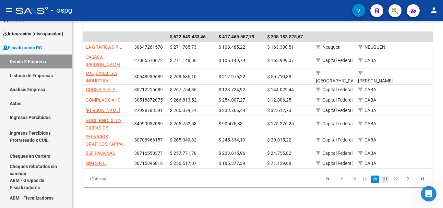
click at [384, 180] on link "21" at bounding box center [385, 178] width 8 height 7
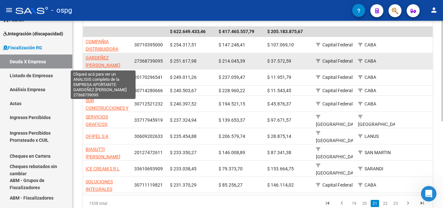
click at [94, 64] on span "GARDEÑEZ [PERSON_NAME]" at bounding box center [103, 61] width 35 height 13
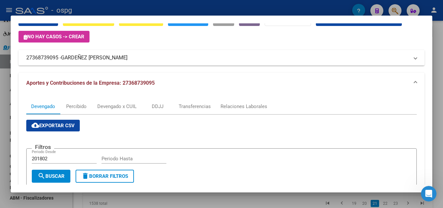
drag, startPoint x: 149, startPoint y: 150, endPoint x: 156, endPoint y: 117, distance: 34.3
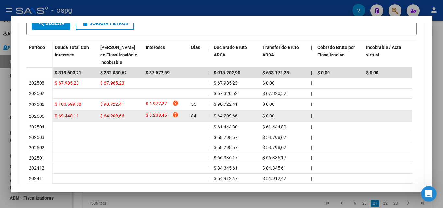
scroll to position [195, 0]
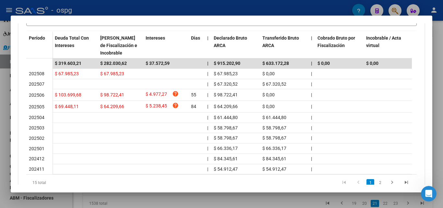
click at [0, 115] on div at bounding box center [221, 104] width 443 height 208
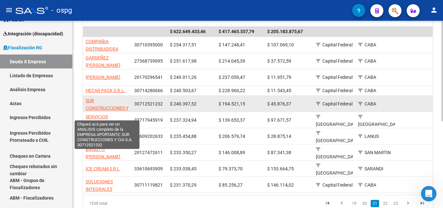
click at [90, 103] on span "SUR CONSTRUCCIONES Y CIA S.A." at bounding box center [107, 108] width 43 height 20
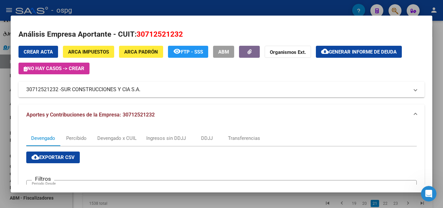
scroll to position [0, 0]
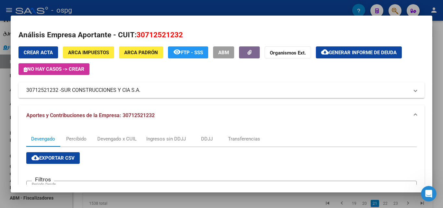
drag, startPoint x: 60, startPoint y: 90, endPoint x: 32, endPoint y: 90, distance: 27.6
click at [22, 90] on mat-expansion-panel-header "30712521232 - SUR CONSTRUCCIONES Y CIA S.A." at bounding box center [221, 90] width 406 height 16
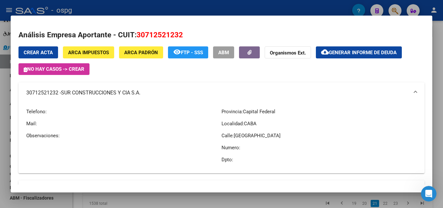
click at [8, 112] on div at bounding box center [221, 104] width 443 height 208
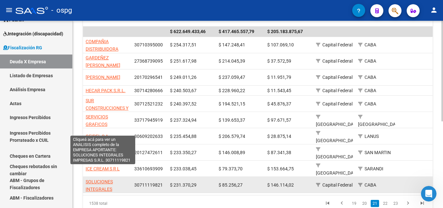
click at [98, 179] on span "SOLUCIONES INTEGRALES IMPRESAS S.R.L." at bounding box center [103, 189] width 35 height 20
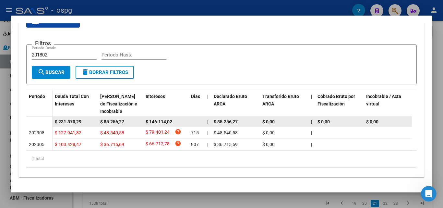
scroll to position [142, 0]
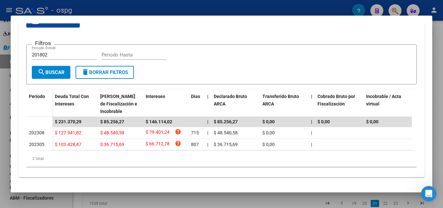
click at [1, 129] on div at bounding box center [221, 104] width 443 height 208
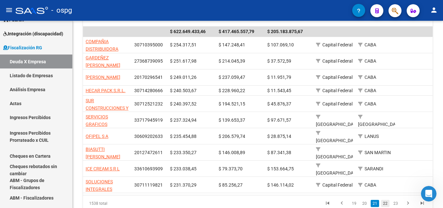
click at [385, 200] on link "22" at bounding box center [385, 203] width 8 height 7
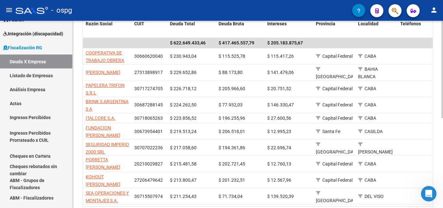
scroll to position [134, 0]
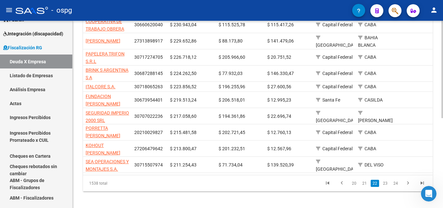
click at [440, 184] on div "FISCALIZACION REGIMEN GENERAL -> Listado de Empresas Deudoras (alt+d) cloud_dow…" at bounding box center [259, 34] width 372 height 355
click at [385, 186] on link "23" at bounding box center [385, 182] width 8 height 7
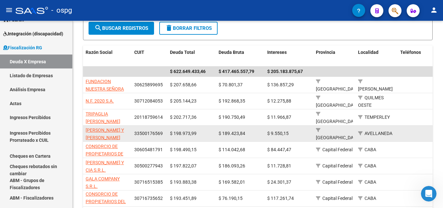
scroll to position [100, 0]
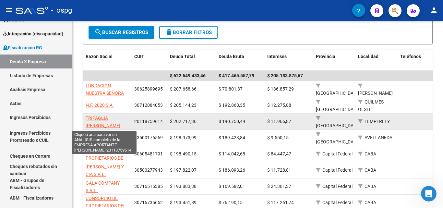
click at [99, 116] on span "TRIPAGLIA [PERSON_NAME]" at bounding box center [103, 121] width 35 height 13
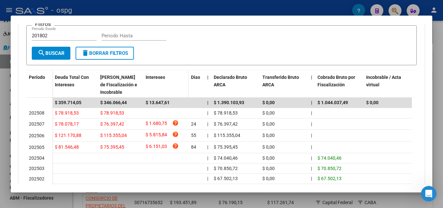
scroll to position [162, 0]
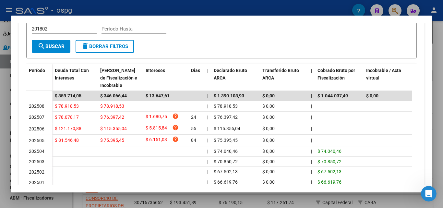
click at [2, 102] on div at bounding box center [221, 104] width 443 height 208
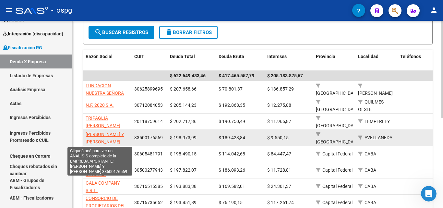
click at [94, 132] on span "[PERSON_NAME] Y [PERSON_NAME]" at bounding box center [105, 138] width 38 height 13
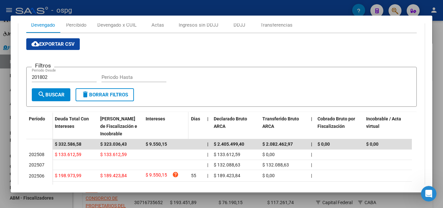
scroll to position [130, 0]
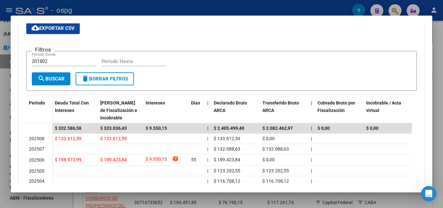
click at [0, 138] on div at bounding box center [221, 104] width 443 height 208
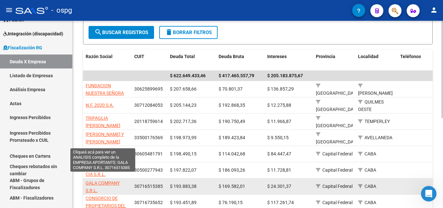
click at [105, 180] on span "GALA COMPANY S.R.L." at bounding box center [103, 186] width 34 height 13
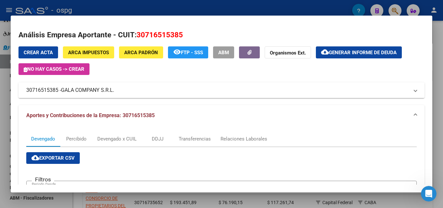
drag, startPoint x: 57, startPoint y: 90, endPoint x: 29, endPoint y: 91, distance: 27.9
click at [18, 90] on mat-dialog-content "Análisis Empresa Aportante - CUIT: 30716515385 Crear Acta ARCA Impuestos ARCA P…" at bounding box center [222, 103] width 422 height 161
click at [56, 96] on mat-expansion-panel-header "30716515385 - GALA COMPANY S.R.L." at bounding box center [221, 90] width 406 height 16
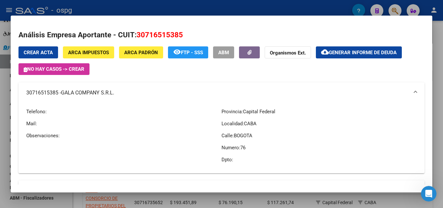
drag, startPoint x: 58, startPoint y: 93, endPoint x: 39, endPoint y: 91, distance: 19.8
click at [13, 90] on mat-dialog-content "Análisis Empresa Aportante - CUIT: 30716515385 Crear Acta ARCA Impuestos ARCA P…" at bounding box center [222, 103] width 422 height 161
copy mat-panel-title "30716515385"
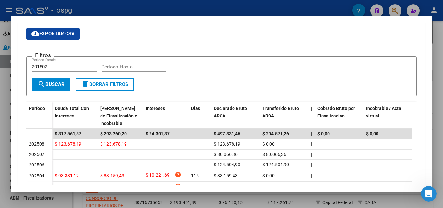
scroll to position [227, 0]
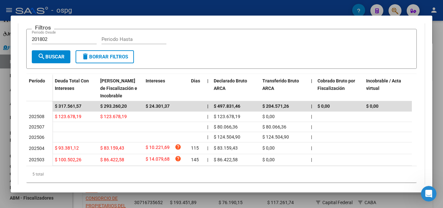
click at [0, 129] on div at bounding box center [221, 104] width 443 height 208
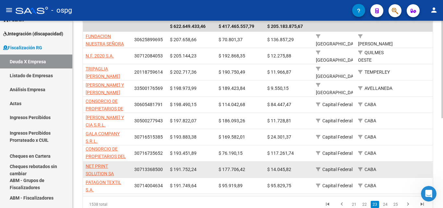
scroll to position [164, 0]
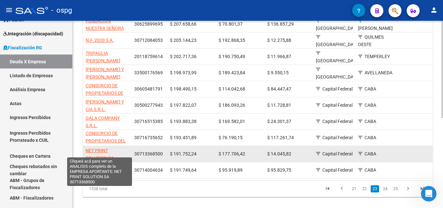
click at [97, 148] on span "NET PRINT SOLUTION SA" at bounding box center [100, 154] width 28 height 13
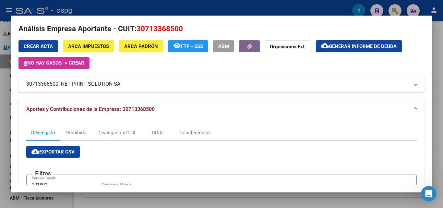
scroll to position [0, 0]
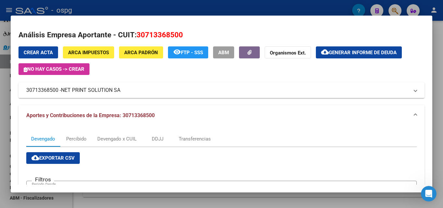
drag, startPoint x: 60, startPoint y: 90, endPoint x: 32, endPoint y: 91, distance: 27.6
click at [21, 89] on mat-expansion-panel-header "30713368500 - NET PRINT SOLUTION SA" at bounding box center [221, 90] width 406 height 16
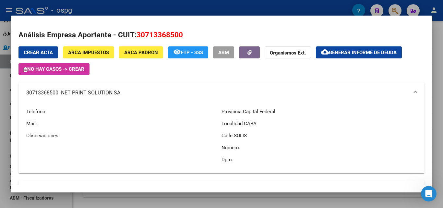
copy mat-panel-title "30713368500"
click at [5, 152] on div at bounding box center [221, 104] width 443 height 208
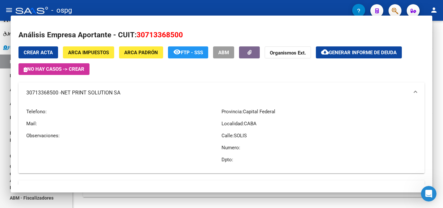
click at [5, 152] on link "Cheques en Cartera" at bounding box center [36, 156] width 72 height 14
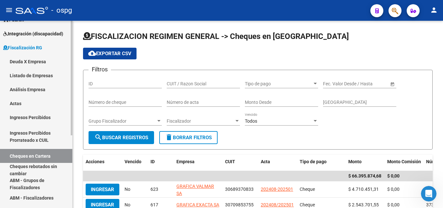
click at [38, 63] on link "Deuda X Empresa" at bounding box center [36, 61] width 72 height 14
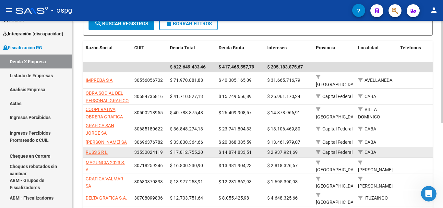
scroll to position [156, 0]
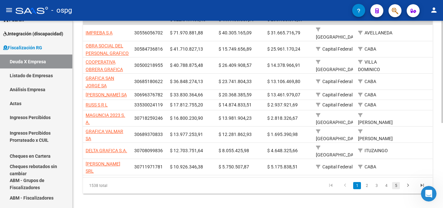
click at [399, 182] on link "5" at bounding box center [396, 185] width 8 height 7
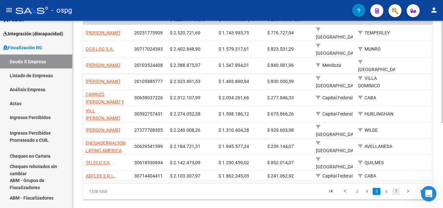
click at [397, 188] on link "7" at bounding box center [396, 191] width 8 height 7
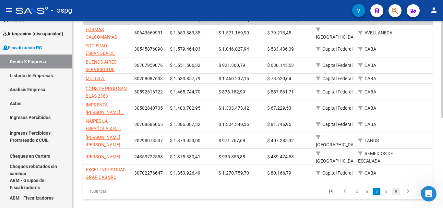
click at [395, 195] on link "9" at bounding box center [396, 191] width 8 height 7
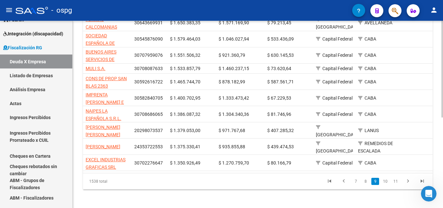
scroll to position [167, 0]
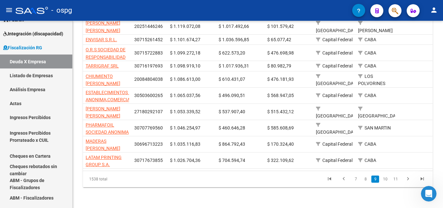
click at [408, 179] on icon "go to next page" at bounding box center [408, 180] width 8 height 8
click at [409, 178] on div "1538 total 8 9 10 11 12" at bounding box center [258, 179] width 350 height 16
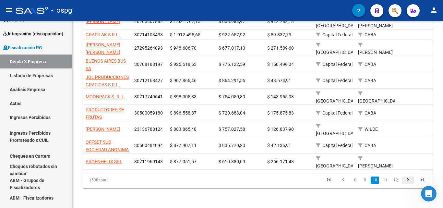
click at [410, 178] on icon "go to next page" at bounding box center [408, 181] width 8 height 8
click at [410, 178] on div "1538 total 9 10 11 12 13" at bounding box center [258, 180] width 350 height 16
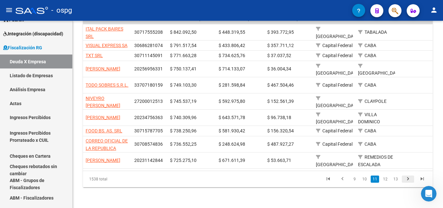
click at [408, 179] on icon "go to next page" at bounding box center [408, 180] width 8 height 8
click at [408, 179] on div "1538 total 10 11 12 13 14" at bounding box center [258, 179] width 350 height 16
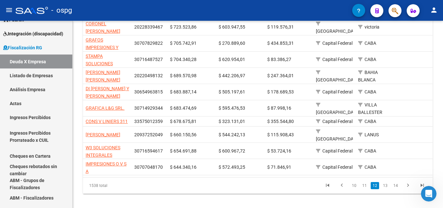
scroll to position [0, 387]
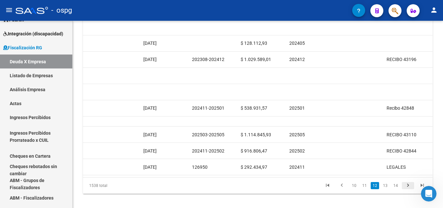
click at [409, 190] on icon "go to next page" at bounding box center [408, 186] width 8 height 8
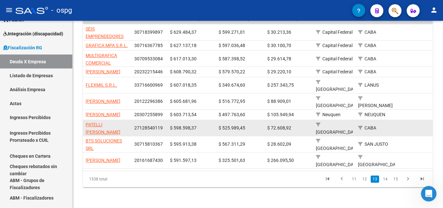
scroll to position [167, 0]
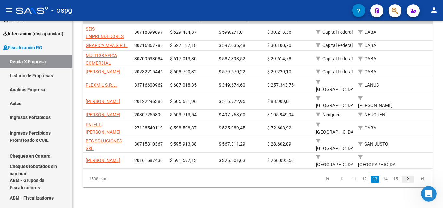
click at [406, 179] on icon "go to next page" at bounding box center [408, 180] width 8 height 8
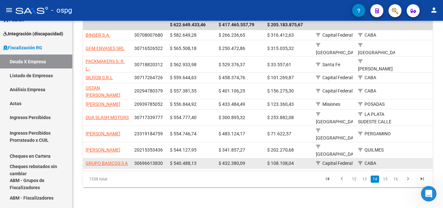
click at [403, 163] on datatable-body-cell at bounding box center [422, 163] width 49 height 10
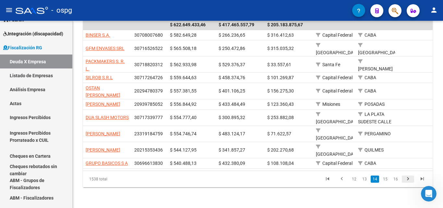
click at [405, 179] on icon "go to next page" at bounding box center [408, 180] width 8 height 8
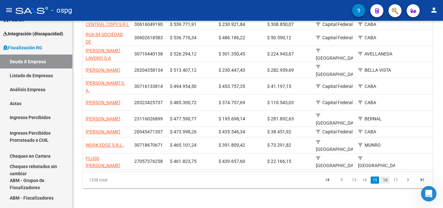
click at [387, 184] on link "16" at bounding box center [385, 179] width 8 height 7
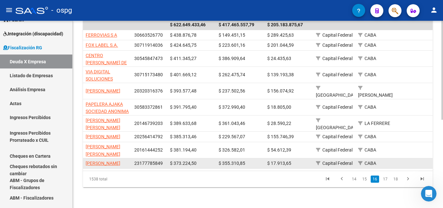
scroll to position [167, 0]
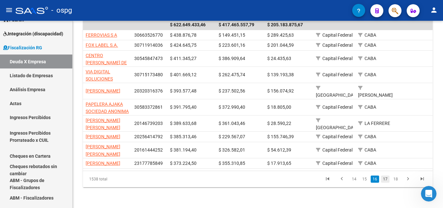
click at [389, 179] on link "17" at bounding box center [385, 178] width 8 height 7
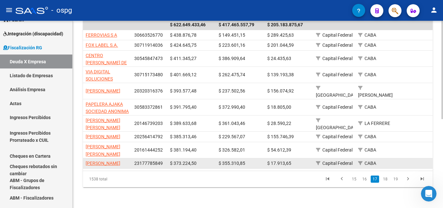
scroll to position [167, 0]
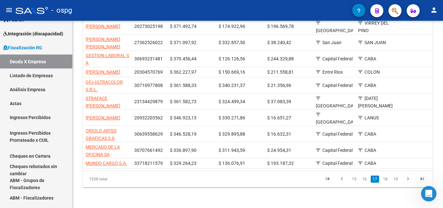
click at [390, 182] on li "18" at bounding box center [385, 178] width 10 height 11
click at [388, 180] on link "18" at bounding box center [385, 178] width 8 height 7
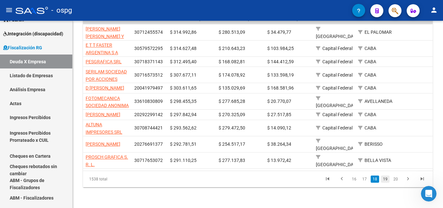
click at [385, 180] on link "19" at bounding box center [385, 178] width 8 height 7
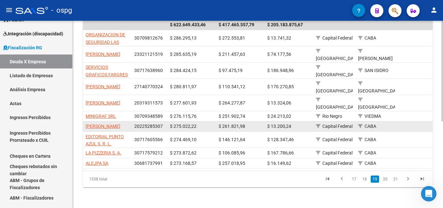
scroll to position [161, 0]
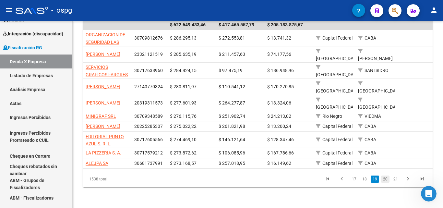
click at [383, 178] on link "20" at bounding box center [385, 178] width 8 height 7
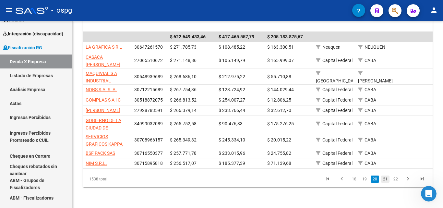
click at [384, 179] on link "21" at bounding box center [385, 178] width 8 height 7
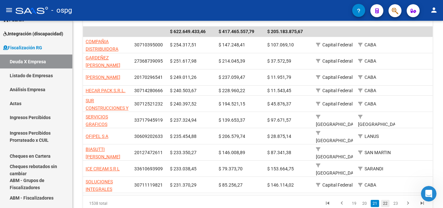
click at [383, 200] on link "22" at bounding box center [385, 203] width 8 height 7
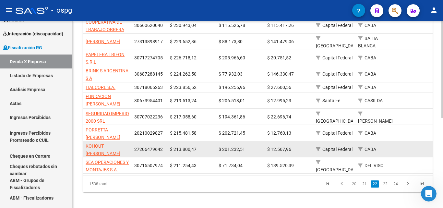
scroll to position [173, 0]
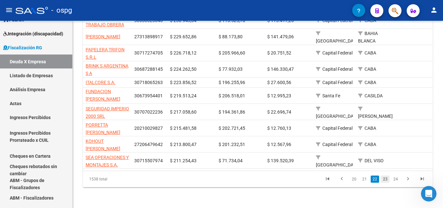
click at [386, 179] on link "23" at bounding box center [385, 178] width 8 height 7
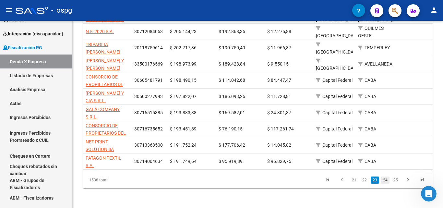
click at [385, 179] on link "24" at bounding box center [385, 179] width 8 height 7
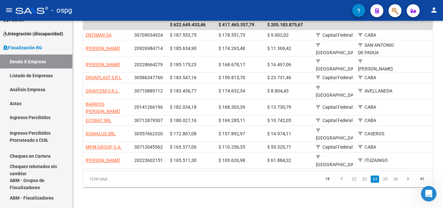
scroll to position [138, 0]
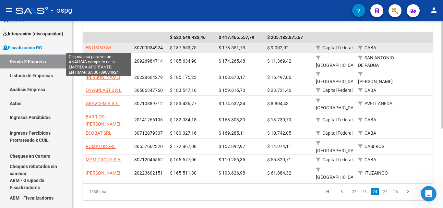
click at [101, 46] on span "ENTIMAR SA" at bounding box center [99, 47] width 26 height 5
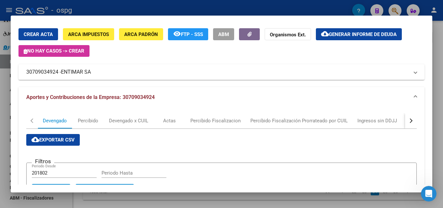
scroll to position [32, 0]
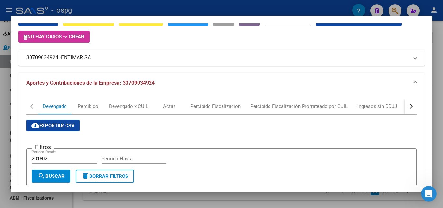
drag, startPoint x: 58, startPoint y: 59, endPoint x: 20, endPoint y: 65, distance: 37.7
click at [9, 63] on div "Análisis Empresa Aportante - CUIT: 30709034924 Crear Acta ARCA Impuestos ARCA P…" at bounding box center [221, 104] width 443 height 208
copy div "Análisis Empresa Aportante - CUIT: 30709034924 Crear Acta ARCA Impuestos ARCA P…"
drag, startPoint x: 79, startPoint y: 78, endPoint x: 73, endPoint y: 75, distance: 7.6
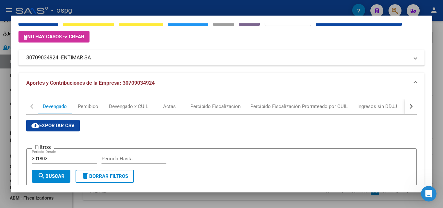
click at [79, 78] on mat-expansion-panel-header "Aportes y Contribuciones de la Empresa: 30709034924" at bounding box center [221, 83] width 406 height 21
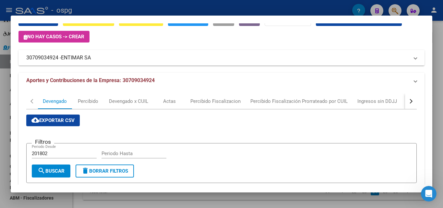
scroll to position [0, 0]
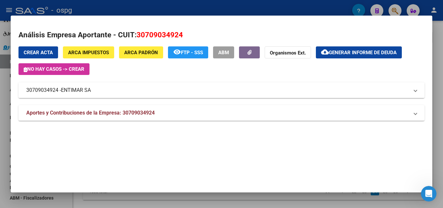
drag, startPoint x: 54, startPoint y: 91, endPoint x: 26, endPoint y: 95, distance: 28.5
click at [17, 95] on mat-dialog-content "Análisis Empresa Aportante - CUIT: 30709034924 Crear Acta ARCA Impuestos ARCA P…" at bounding box center [222, 75] width 422 height 105
click at [55, 98] on div "Crear Acta ARCA Impuestos ARCA Padrón remove_red_eye FTP - SSS ABM Organismos E…" at bounding box center [221, 83] width 406 height 74
drag, startPoint x: 58, startPoint y: 91, endPoint x: 30, endPoint y: 91, distance: 27.9
click at [22, 91] on mat-expansion-panel-header "30709034924 - ENTIMAR SA" at bounding box center [221, 90] width 406 height 16
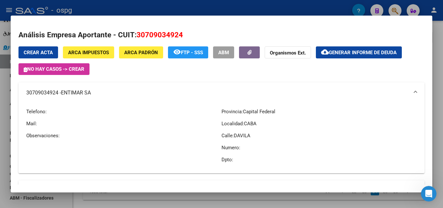
copy mat-panel-title "30709034924"
click at [0, 164] on div at bounding box center [221, 104] width 443 height 208
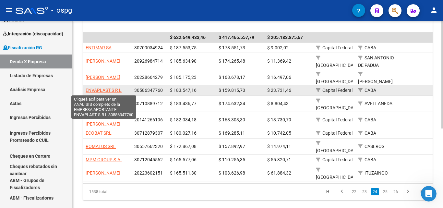
click at [97, 90] on span "ENVAPLAST S R L" at bounding box center [104, 90] width 36 height 5
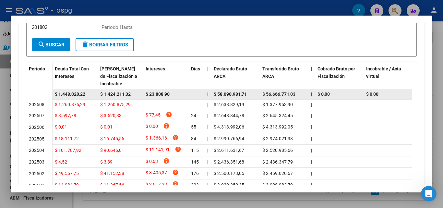
scroll to position [227, 0]
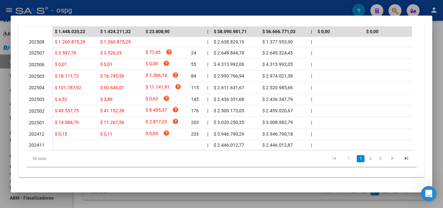
click at [0, 116] on div at bounding box center [221, 104] width 443 height 208
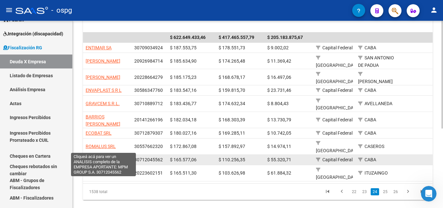
click at [104, 157] on span "MPM GROUP S.A." at bounding box center [104, 159] width 36 height 5
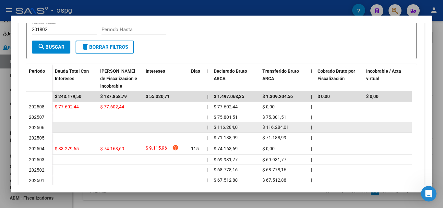
scroll to position [162, 0]
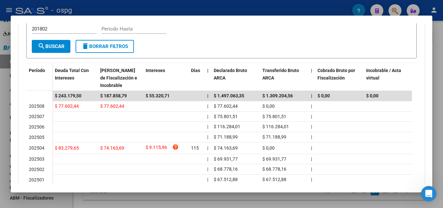
click at [0, 149] on div at bounding box center [221, 104] width 443 height 208
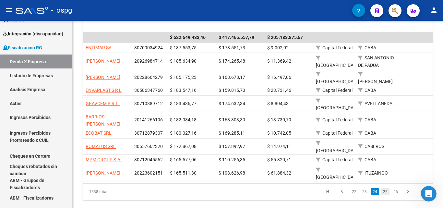
click at [384, 188] on link "25" at bounding box center [385, 191] width 8 height 7
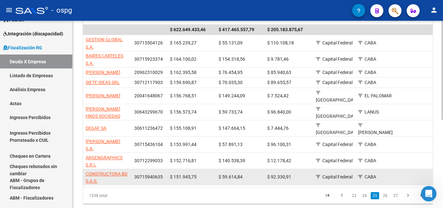
scroll to position [167, 0]
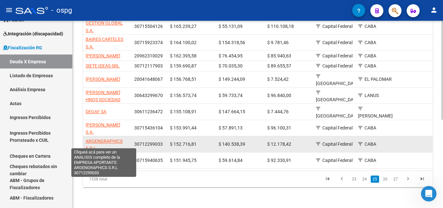
click at [102, 138] on span "ARGENGRAPHICS S.R.L" at bounding box center [104, 144] width 37 height 13
type textarea "30712299033"
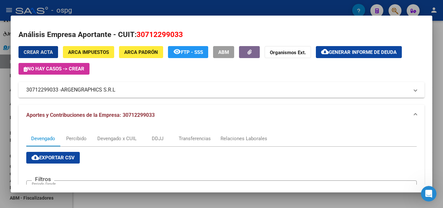
scroll to position [0, 0]
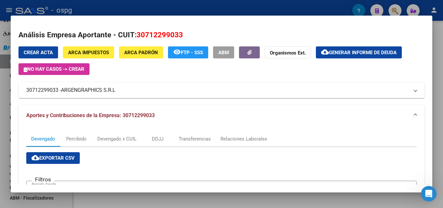
drag, startPoint x: 58, startPoint y: 91, endPoint x: 23, endPoint y: 91, distance: 35.3
click at [16, 91] on mat-dialog-content "Análisis Empresa Aportante - CUIT: 30712299033 Crear Acta ARCA Impuestos ARCA P…" at bounding box center [222, 103] width 422 height 161
copy mat-panel-title "30712299033"
click at [72, 92] on span "ARGENGRAPHICS S.R.L" at bounding box center [88, 90] width 54 height 8
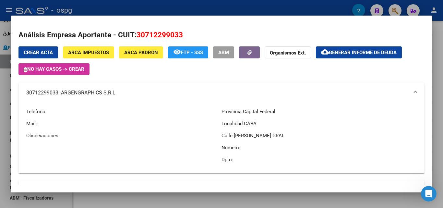
drag, startPoint x: 63, startPoint y: 91, endPoint x: 112, endPoint y: 94, distance: 49.0
click at [112, 94] on span "ARGENGRAPHICS S.R.L" at bounding box center [88, 93] width 54 height 8
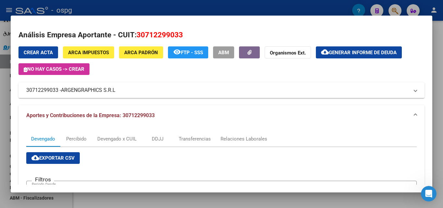
drag, startPoint x: 89, startPoint y: 92, endPoint x: 111, endPoint y: 91, distance: 22.1
click at [115, 91] on mat-expansion-panel-header "30712299033 - ARGENGRAPHICS S.R.L" at bounding box center [221, 90] width 406 height 16
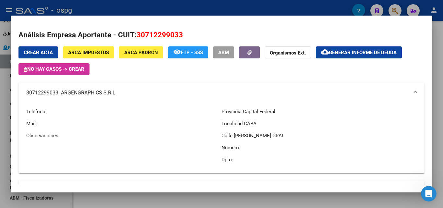
copy mat-panel-title "30712299033 - ARGENGRAPHICS S.R."
click at [0, 145] on div at bounding box center [221, 104] width 443 height 208
